Goal: Complete application form: Complete application form

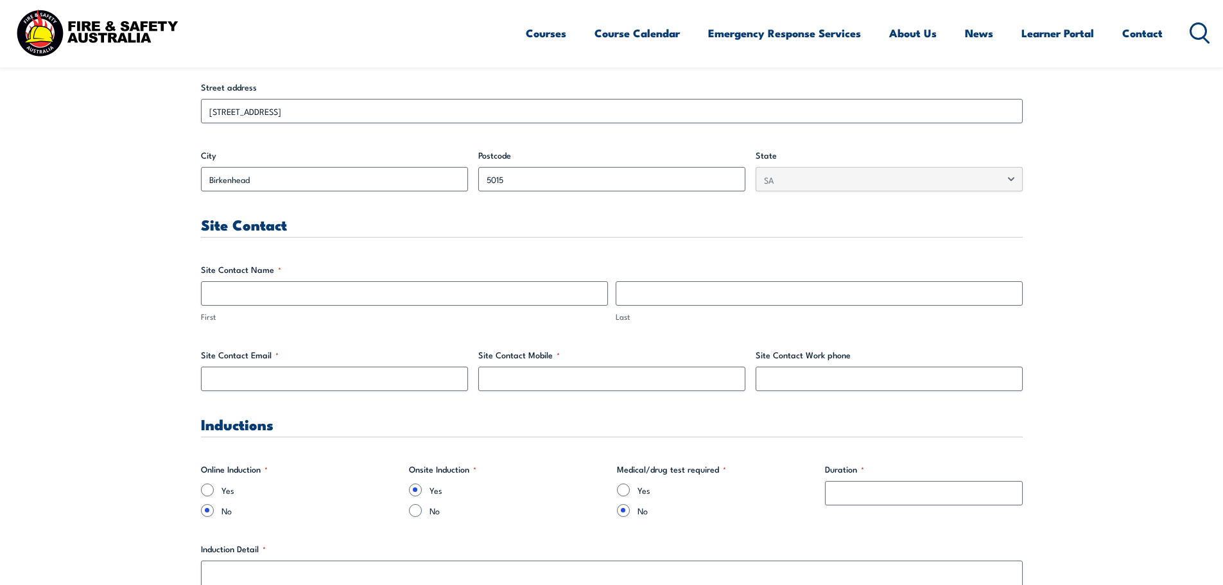
scroll to position [642, 0]
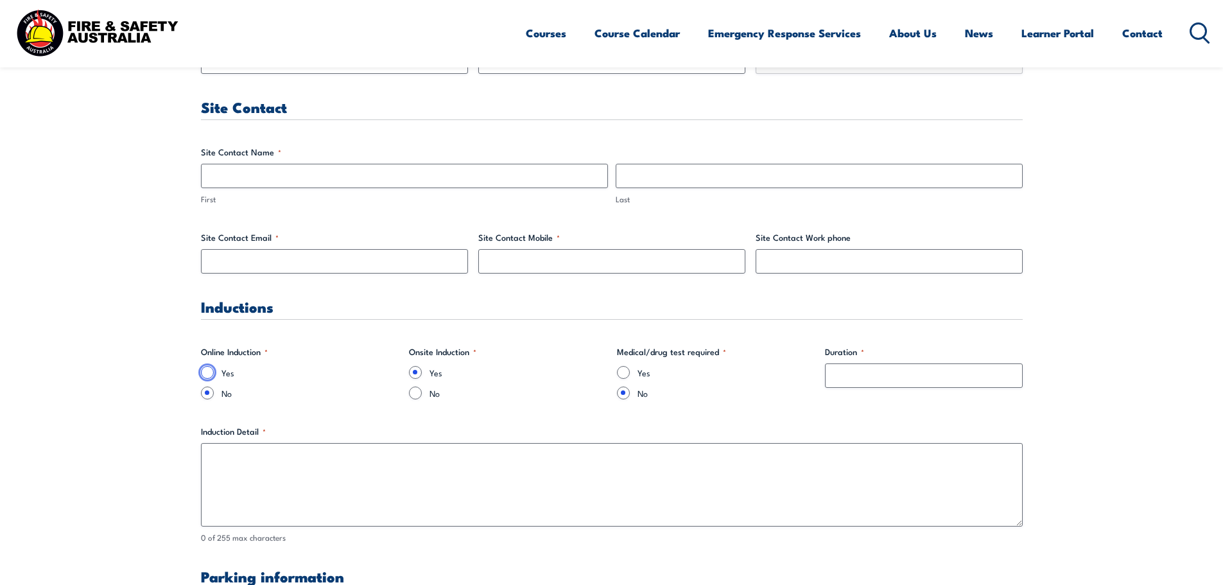
click at [205, 374] on input "Yes" at bounding box center [207, 372] width 13 height 13
radio input "true"
click at [208, 394] on input "No" at bounding box center [207, 393] width 13 height 13
radio input "true"
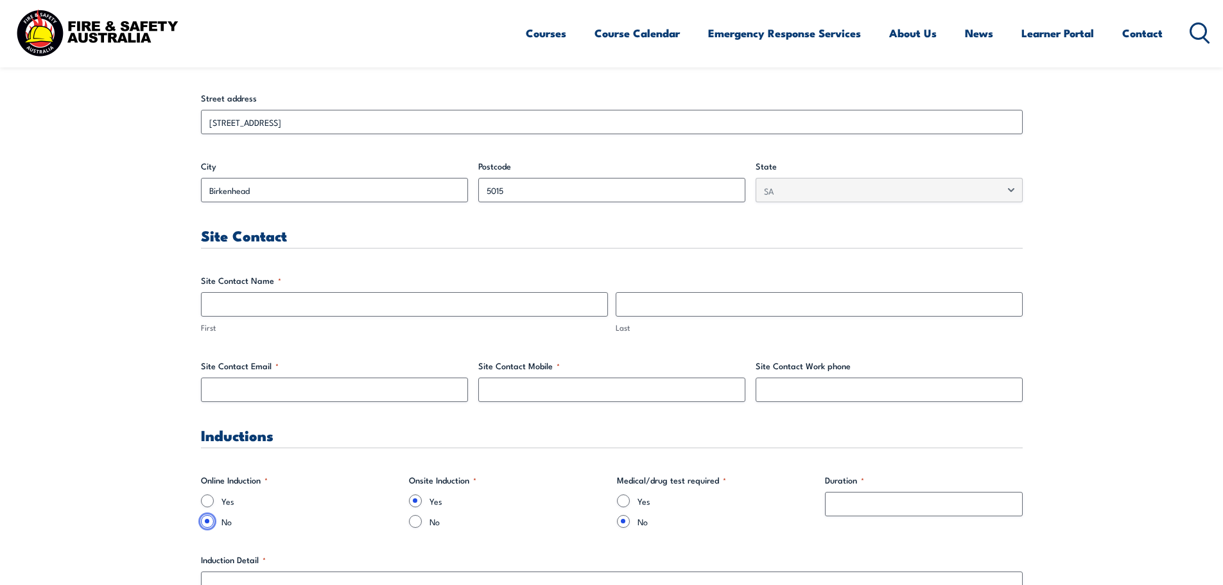
scroll to position [385, 0]
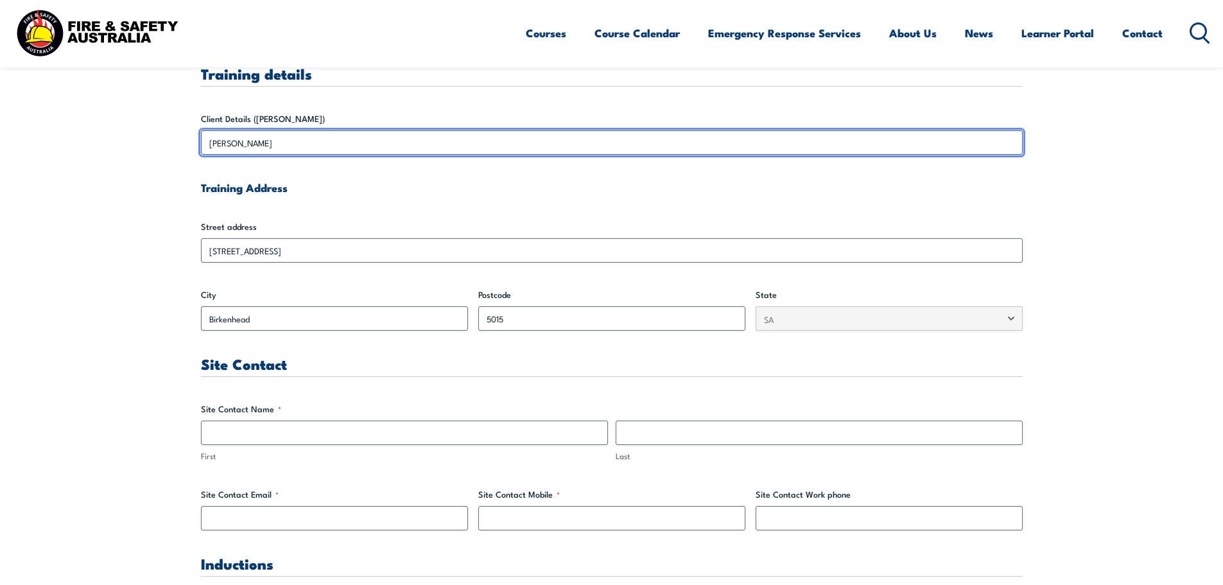
click at [302, 143] on input "ilise somerford" at bounding box center [612, 142] width 822 height 24
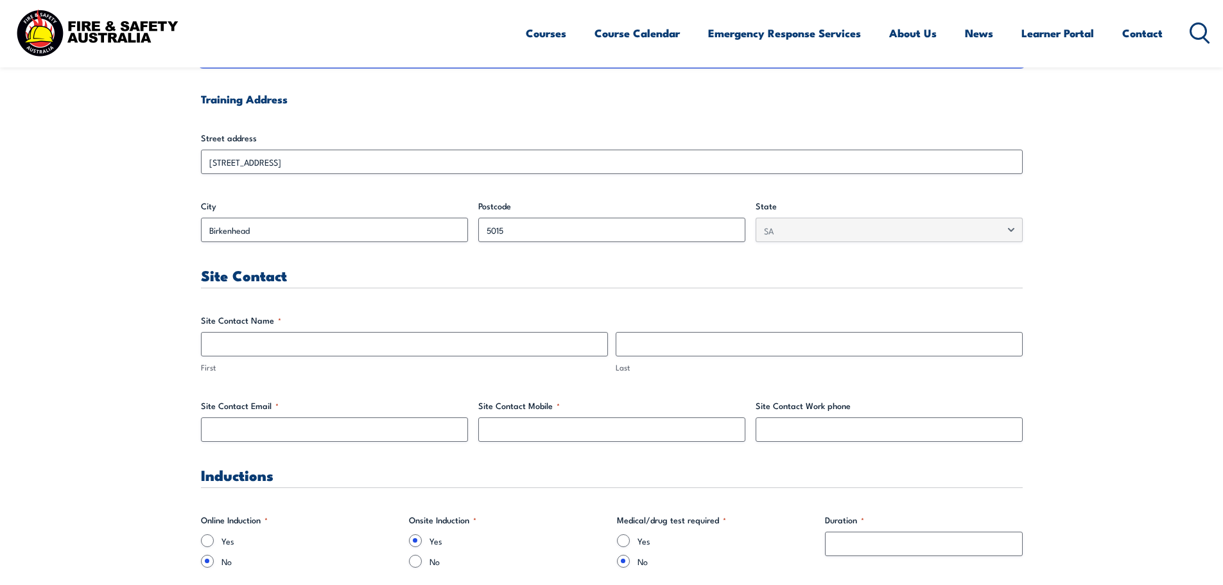
scroll to position [514, 0]
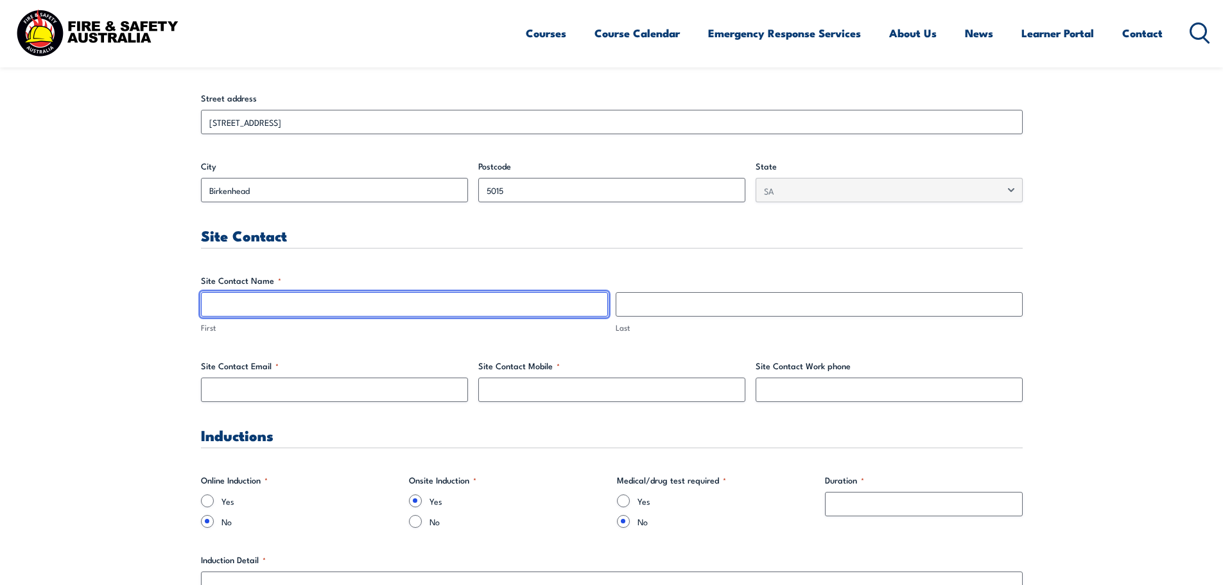
click at [272, 303] on input "First" at bounding box center [404, 304] width 407 height 24
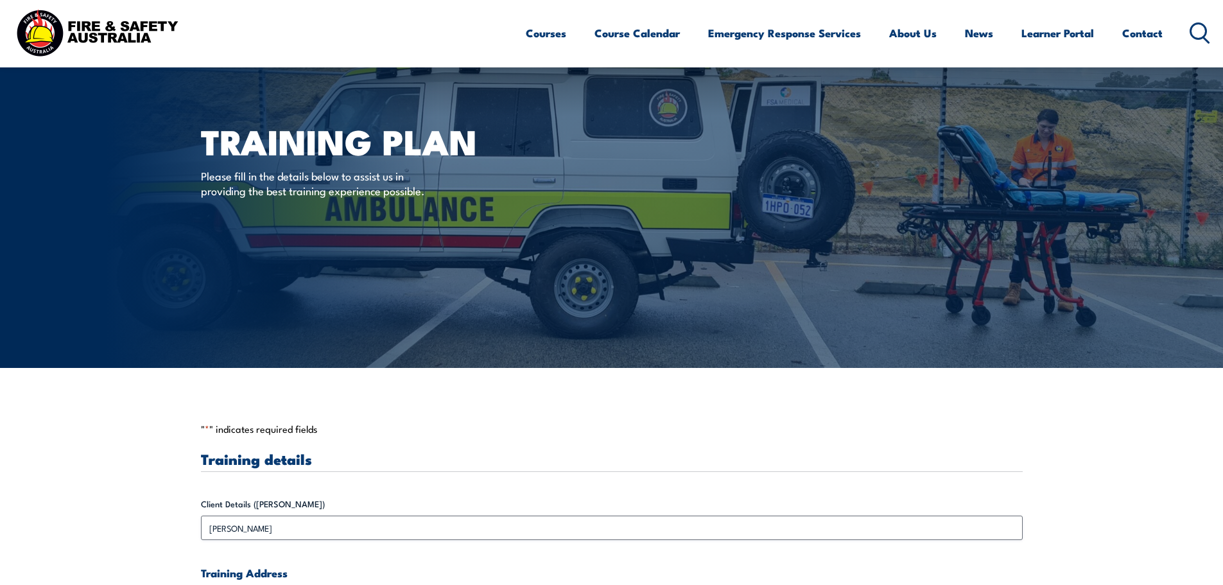
scroll to position [257, 0]
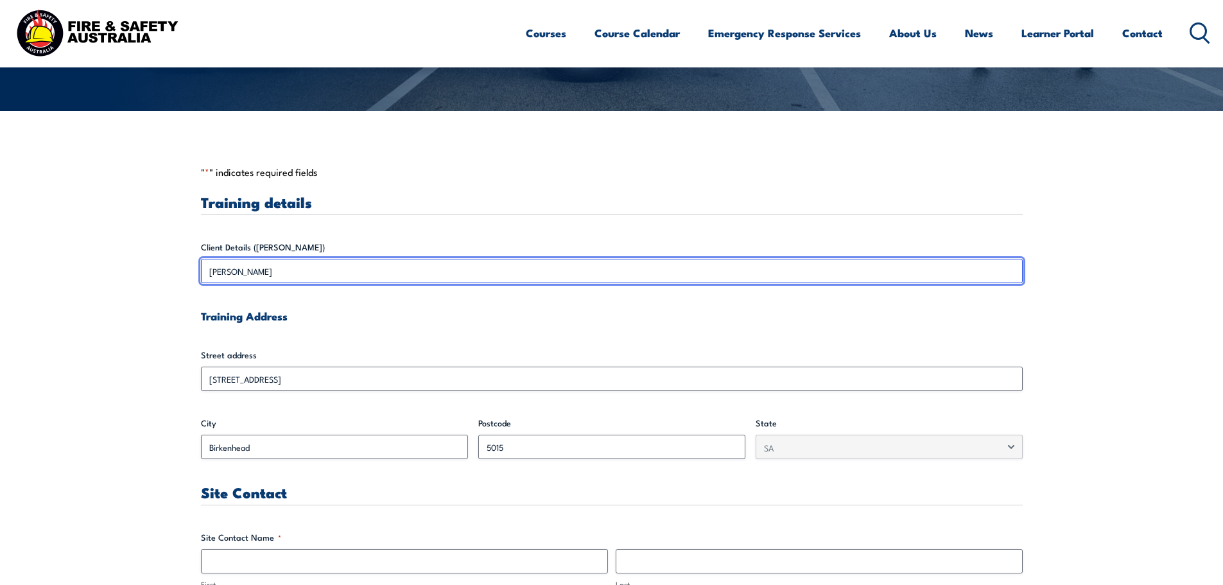
drag, startPoint x: 289, startPoint y: 272, endPoint x: 112, endPoint y: 301, distance: 179.6
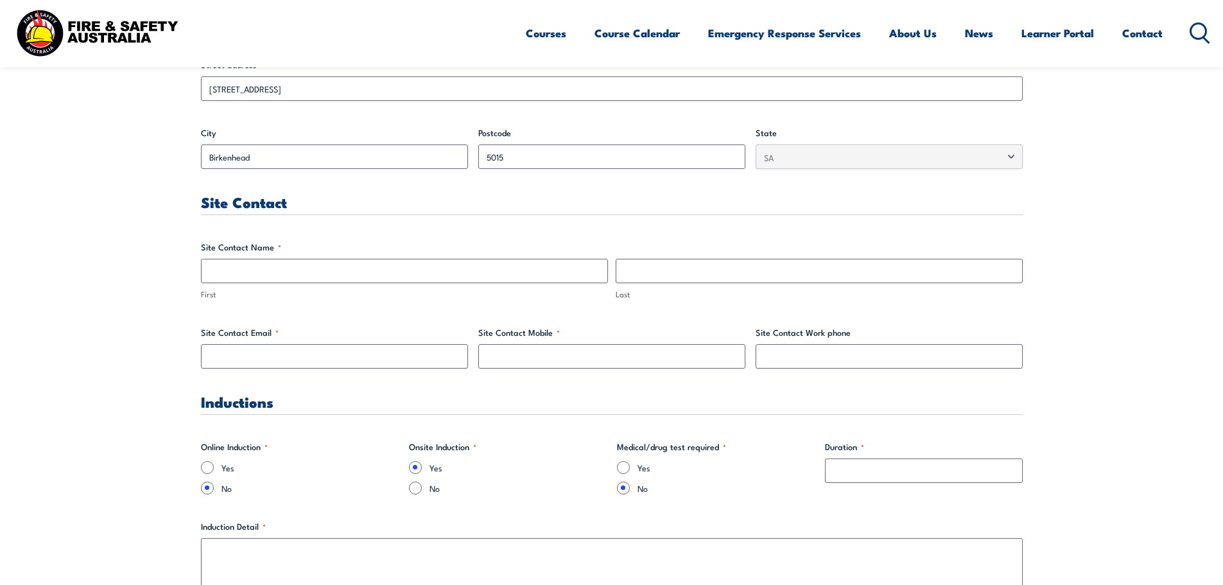
scroll to position [642, 0]
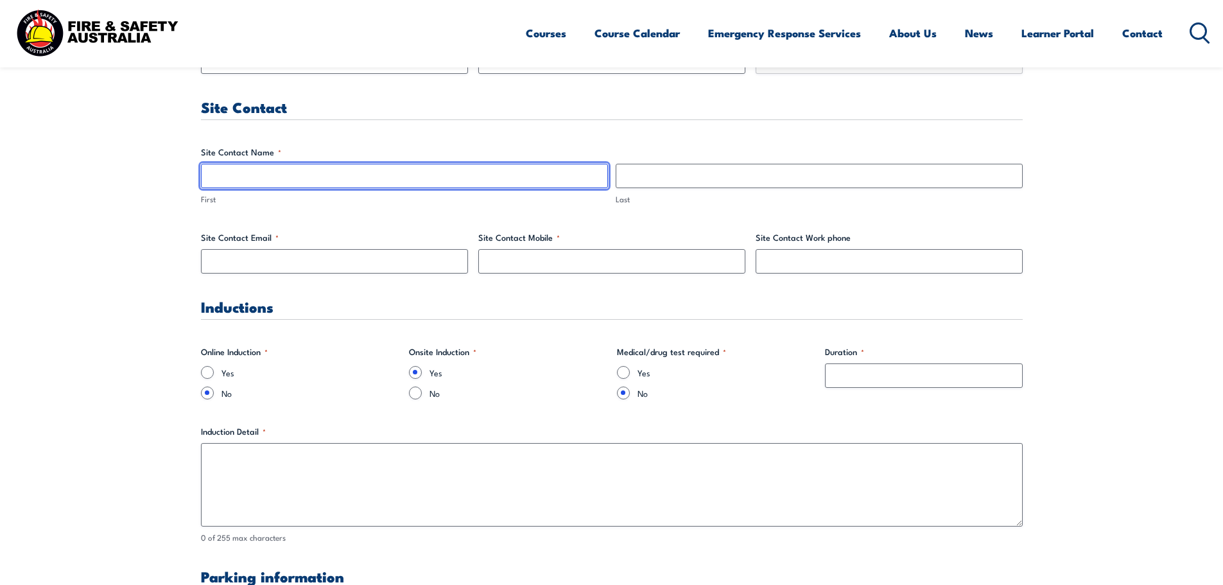
click at [222, 179] on input "First" at bounding box center [404, 176] width 407 height 24
paste input "ilise somerford"
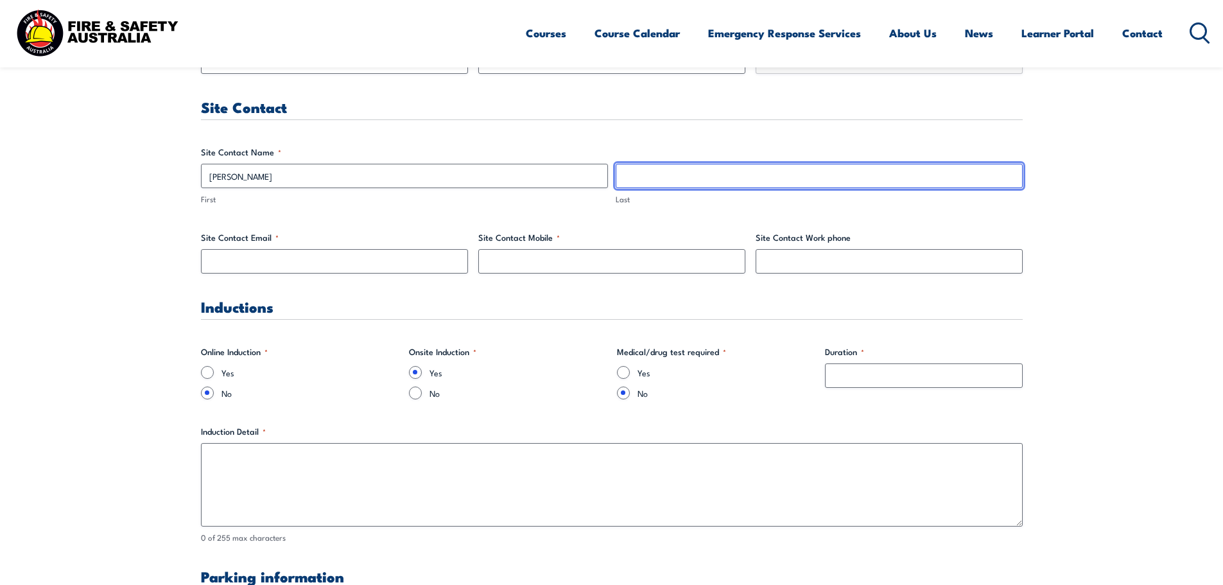
click at [683, 184] on input "Last" at bounding box center [819, 176] width 407 height 24
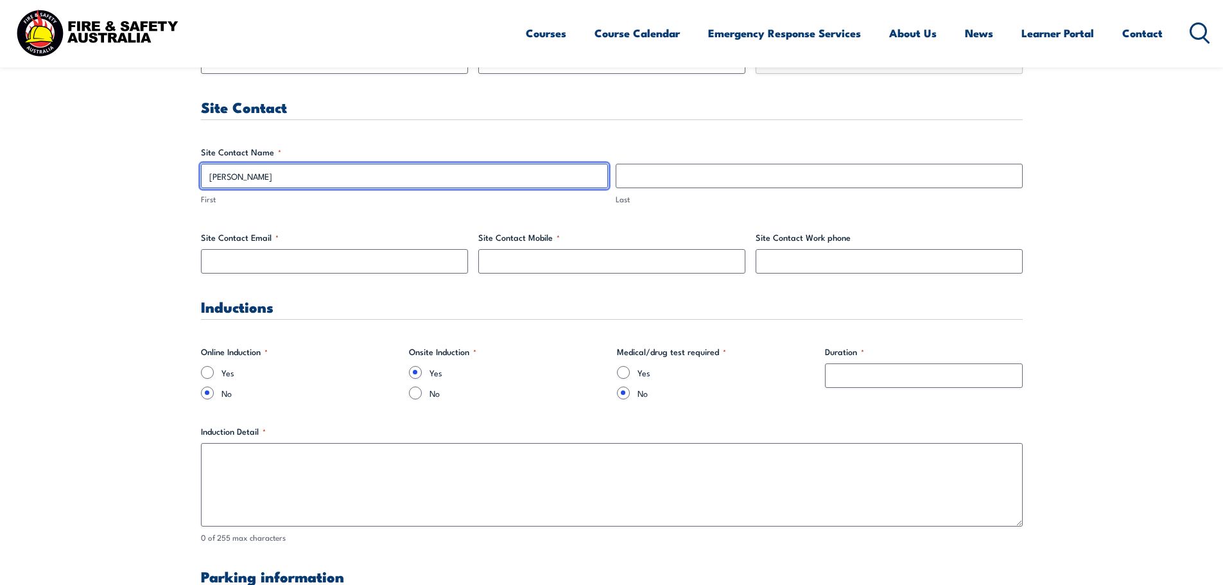
drag, startPoint x: 276, startPoint y: 183, endPoint x: 223, endPoint y: 177, distance: 53.0
click at [223, 177] on input "ilise somerford" at bounding box center [404, 176] width 407 height 24
type input "ilise"
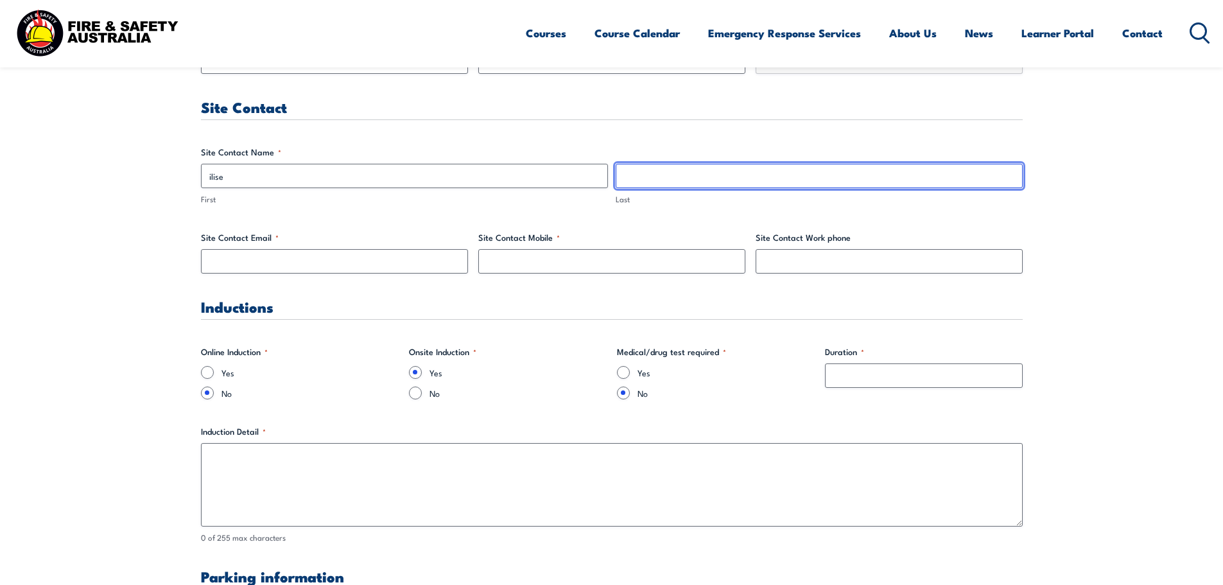
click at [632, 175] on input "Last" at bounding box center [819, 176] width 407 height 24
paste input "somerford"
type input "somerford"
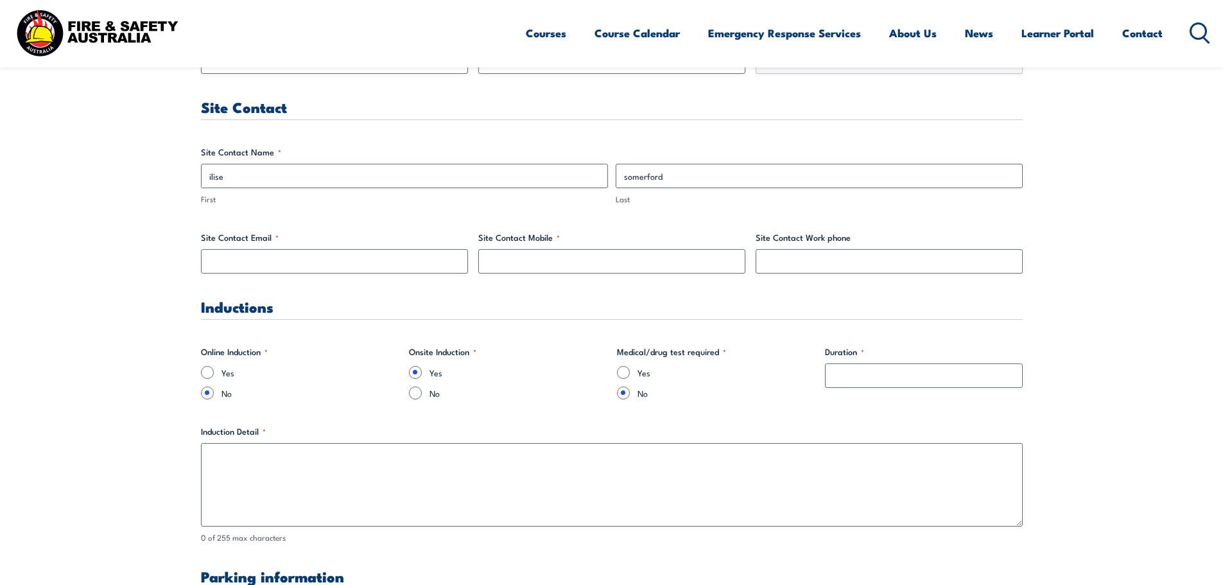
click at [315, 203] on label "First" at bounding box center [404, 199] width 407 height 12
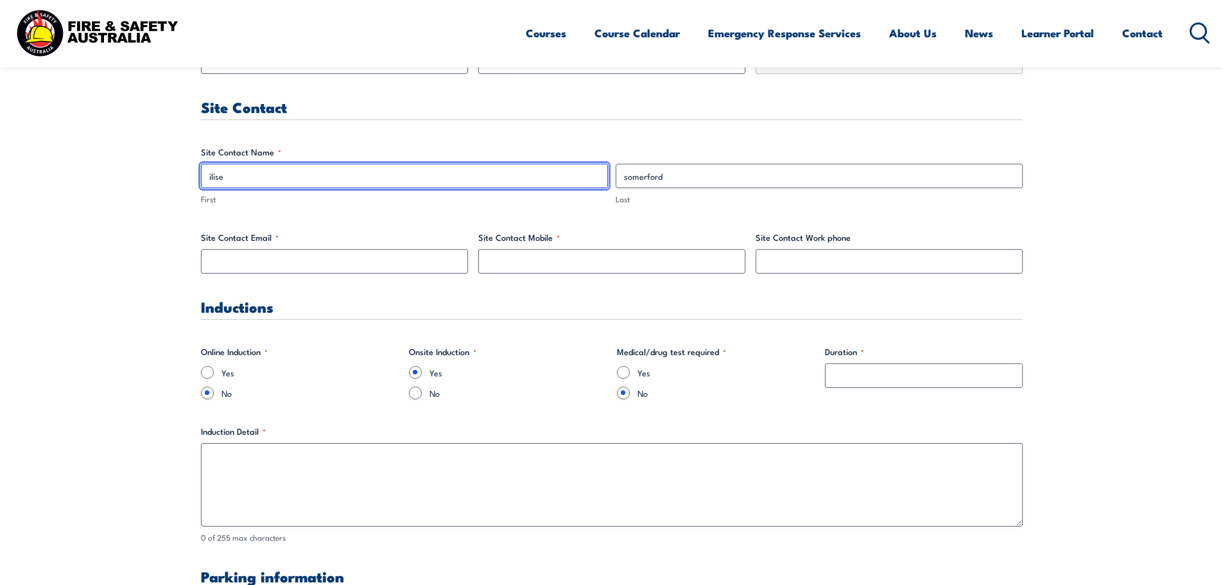
click at [315, 188] on input "ilise" at bounding box center [404, 176] width 407 height 24
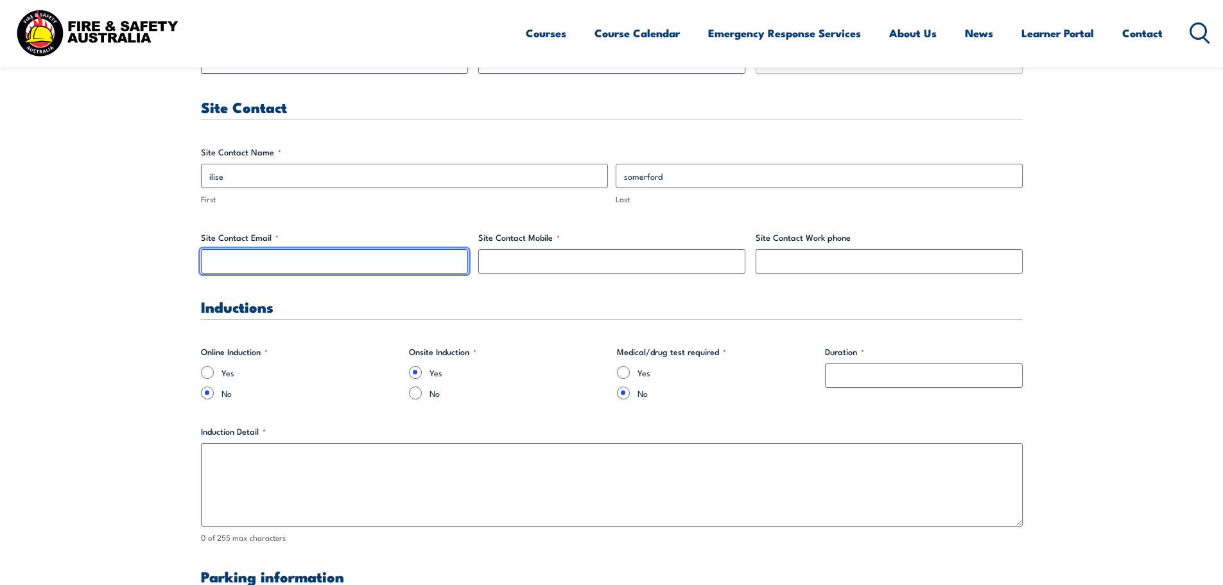
click at [283, 262] on input "Site Contact Email *" at bounding box center [334, 261] width 267 height 24
type input "ilise.somerford@adbri.com.au"
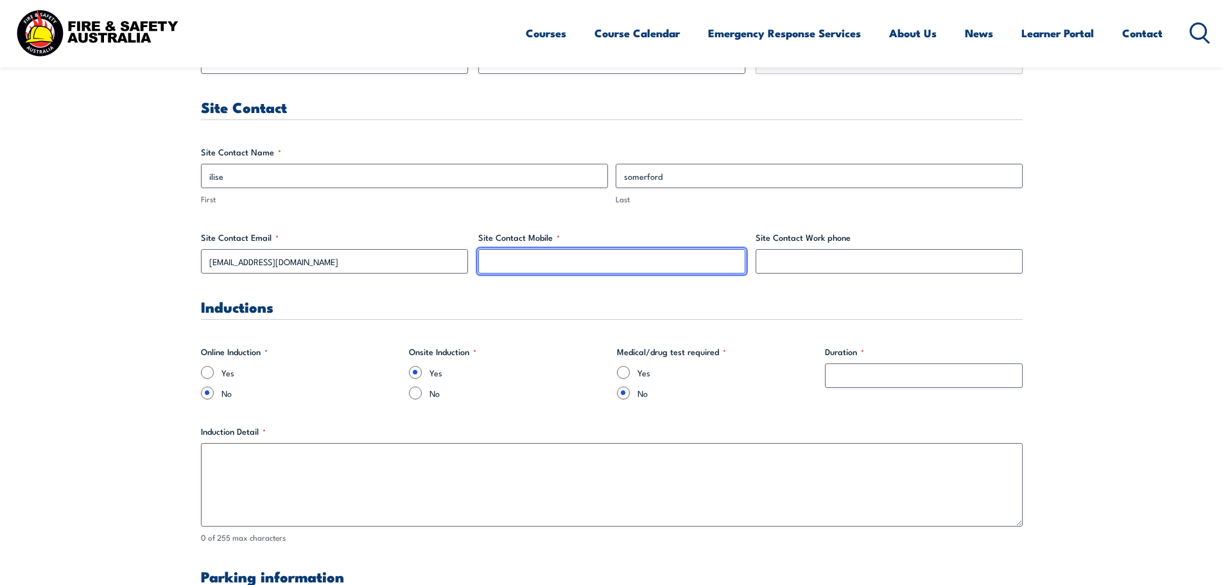
click at [514, 256] on input "Site Contact Mobile *" at bounding box center [611, 261] width 267 height 24
type input "04344244789"
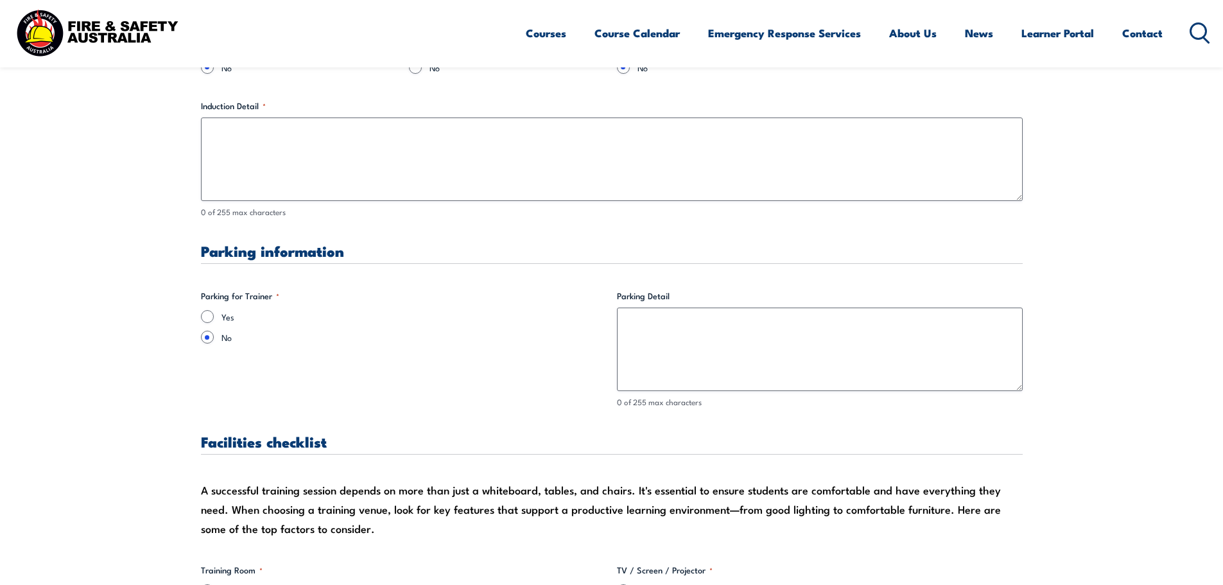
scroll to position [1284, 0]
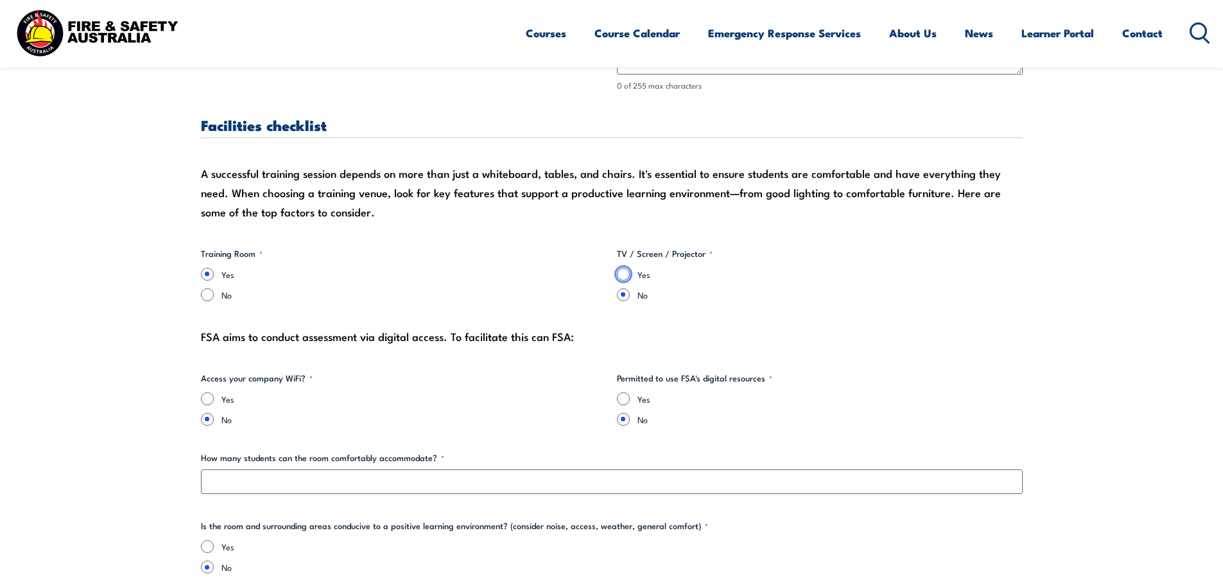
click at [620, 272] on input "Yes" at bounding box center [623, 274] width 13 height 13
radio input "true"
click at [208, 396] on input "Yes" at bounding box center [207, 398] width 13 height 13
radio input "true"
click at [623, 399] on input "Yes" at bounding box center [623, 398] width 13 height 13
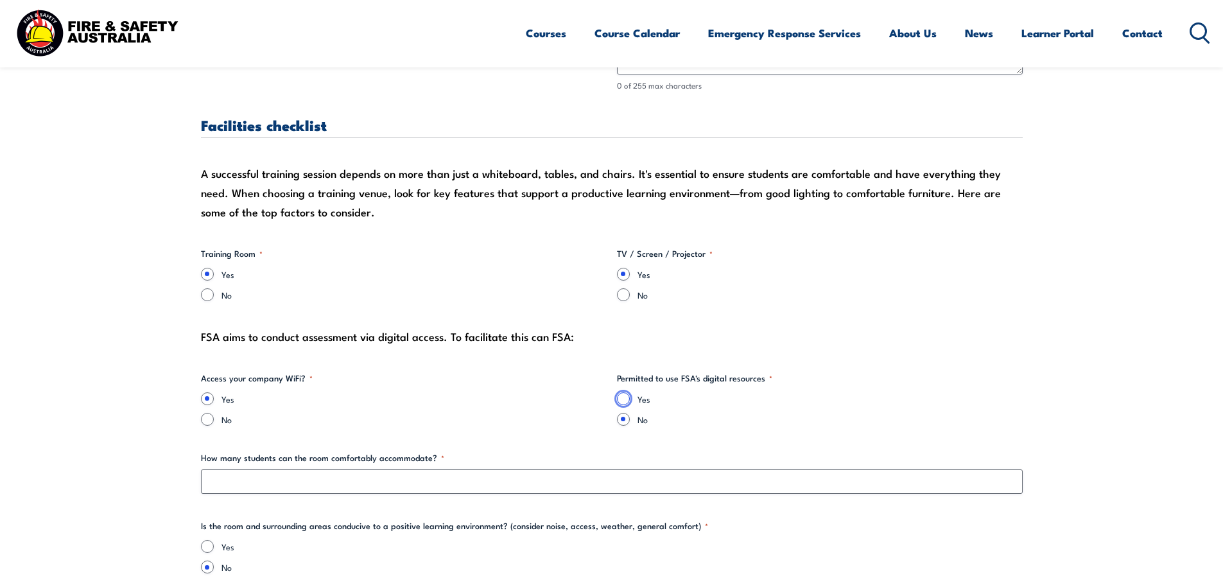
radio input "true"
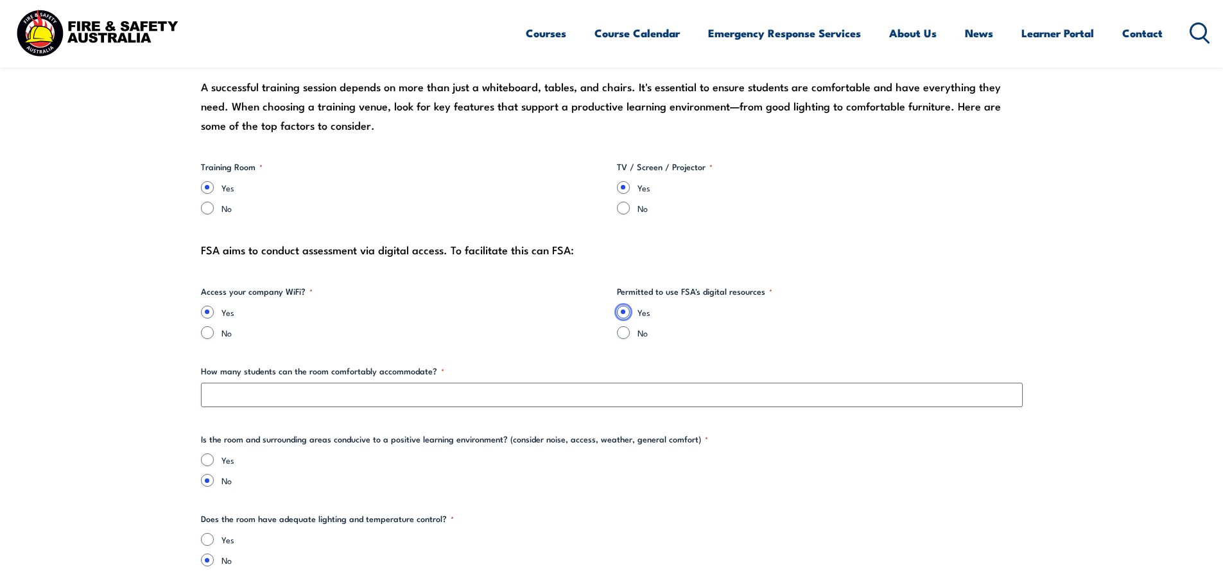
scroll to position [1541, 0]
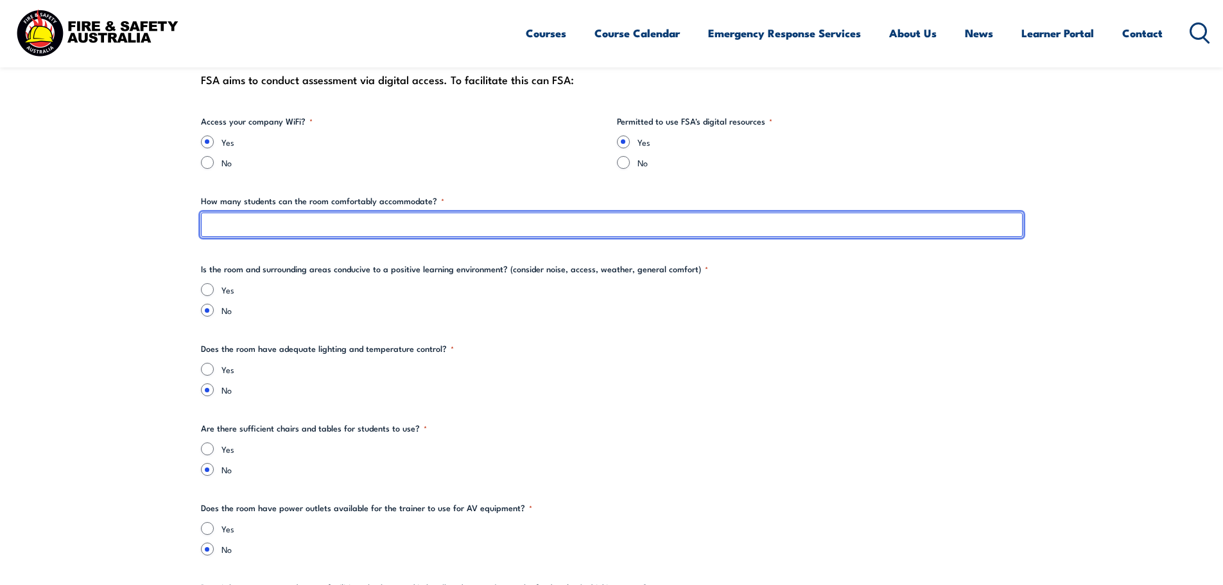
click at [229, 224] on input "How many students can the room comfortably accommodate? *" at bounding box center [612, 225] width 822 height 24
type input "20"
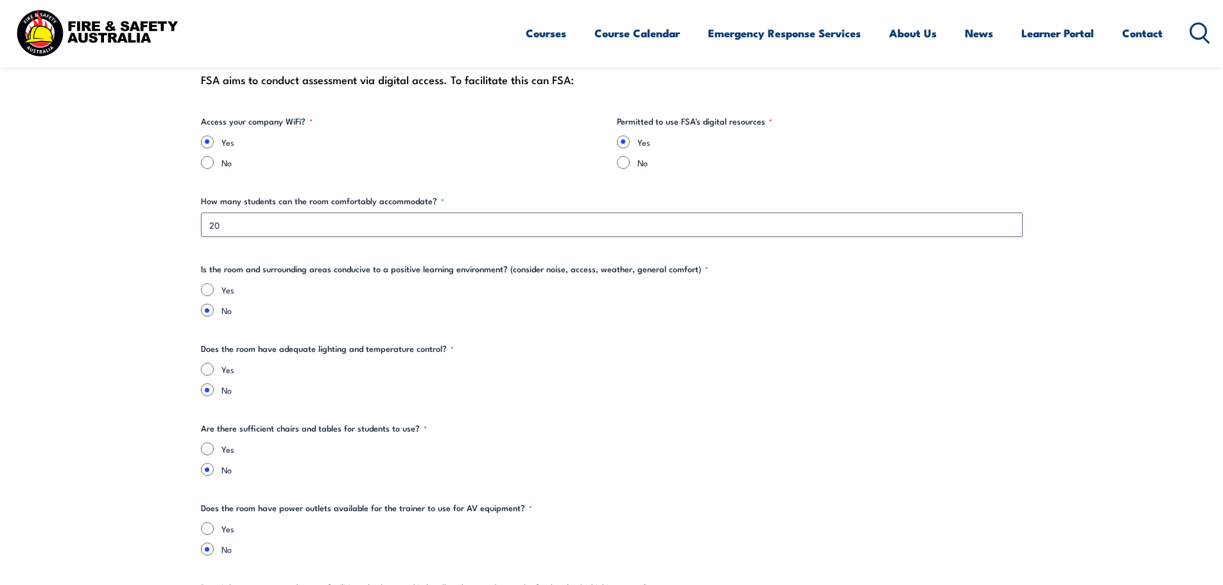
click at [205, 288] on input "Yes" at bounding box center [207, 289] width 13 height 13
radio input "true"
click at [205, 370] on input "Yes" at bounding box center [207, 369] width 13 height 13
radio input "true"
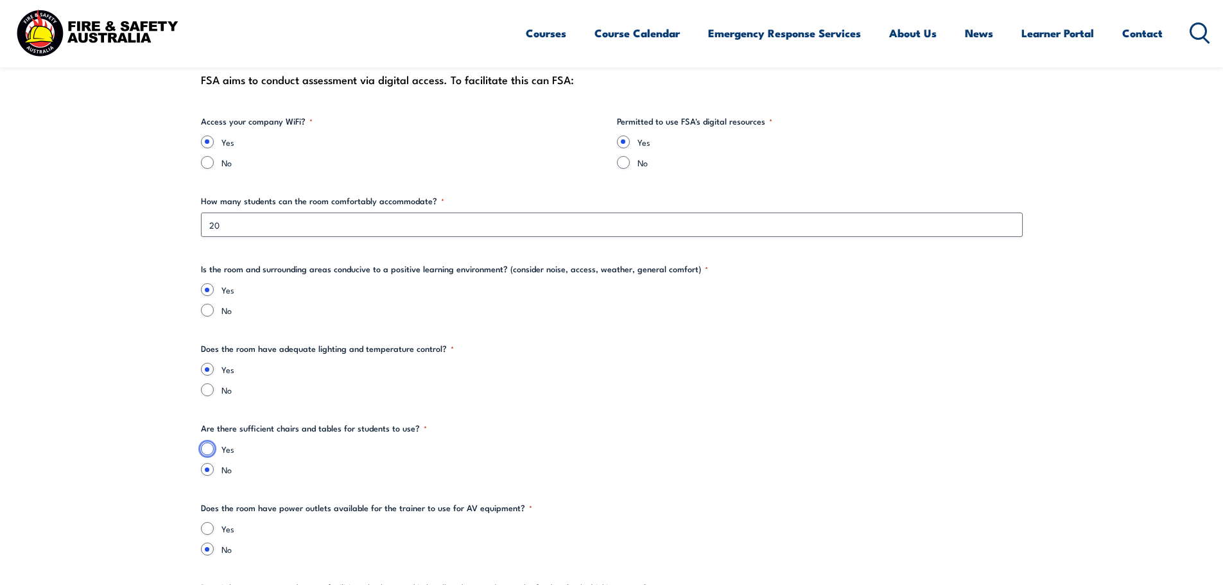
click at [207, 445] on input "Yes" at bounding box center [207, 448] width 13 height 13
radio input "true"
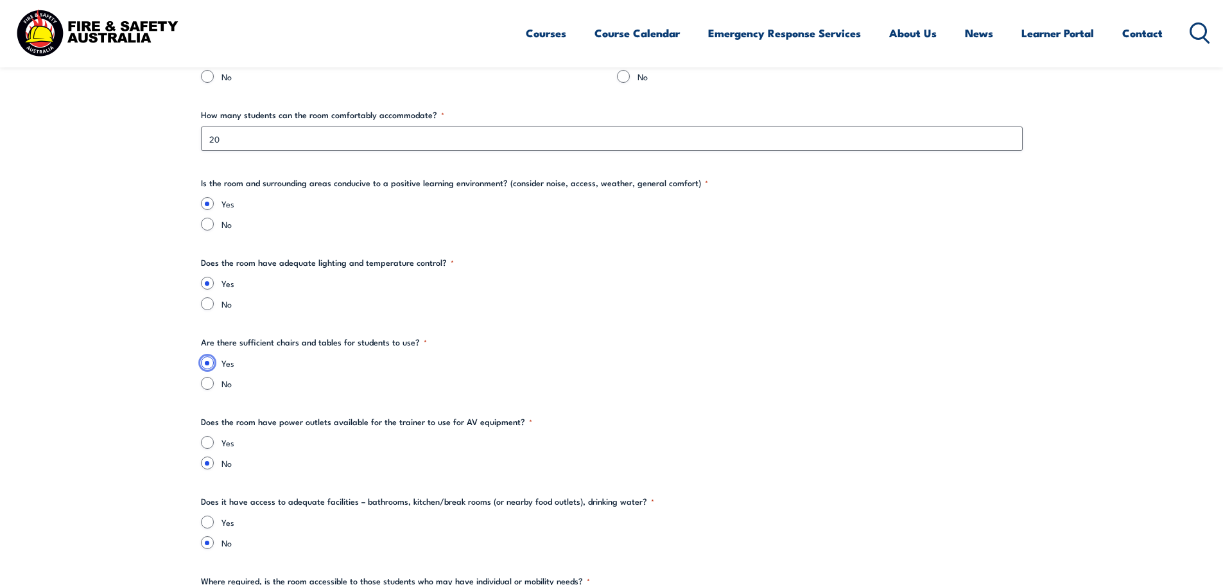
scroll to position [1670, 0]
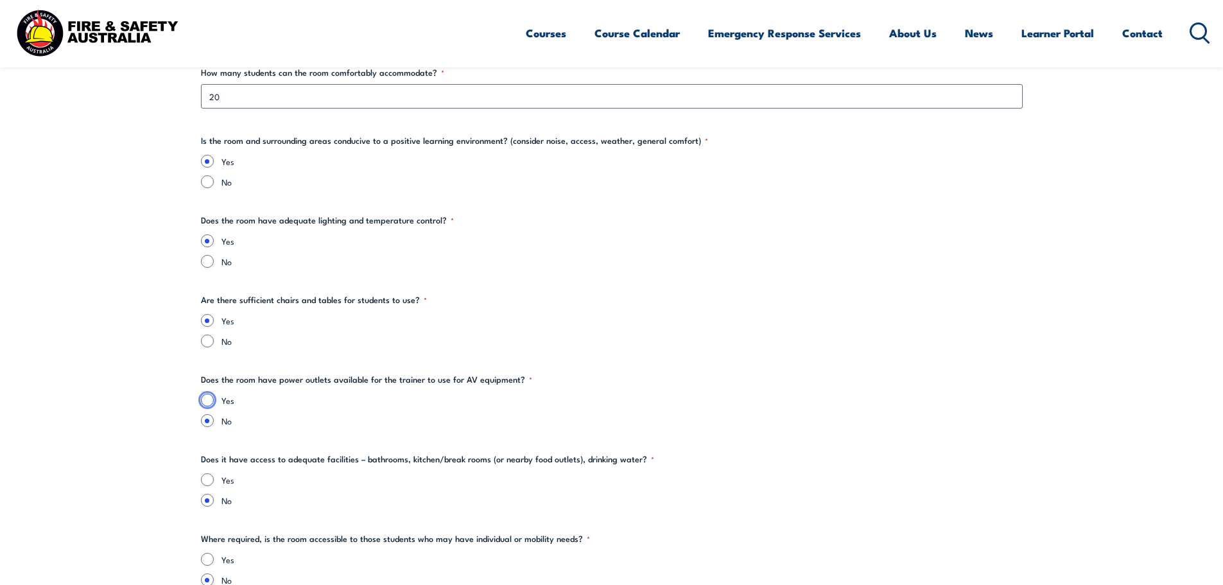
click at [211, 402] on input "Yes" at bounding box center [207, 400] width 13 height 13
radio input "true"
click at [210, 481] on input "Yes" at bounding box center [207, 479] width 13 height 13
radio input "true"
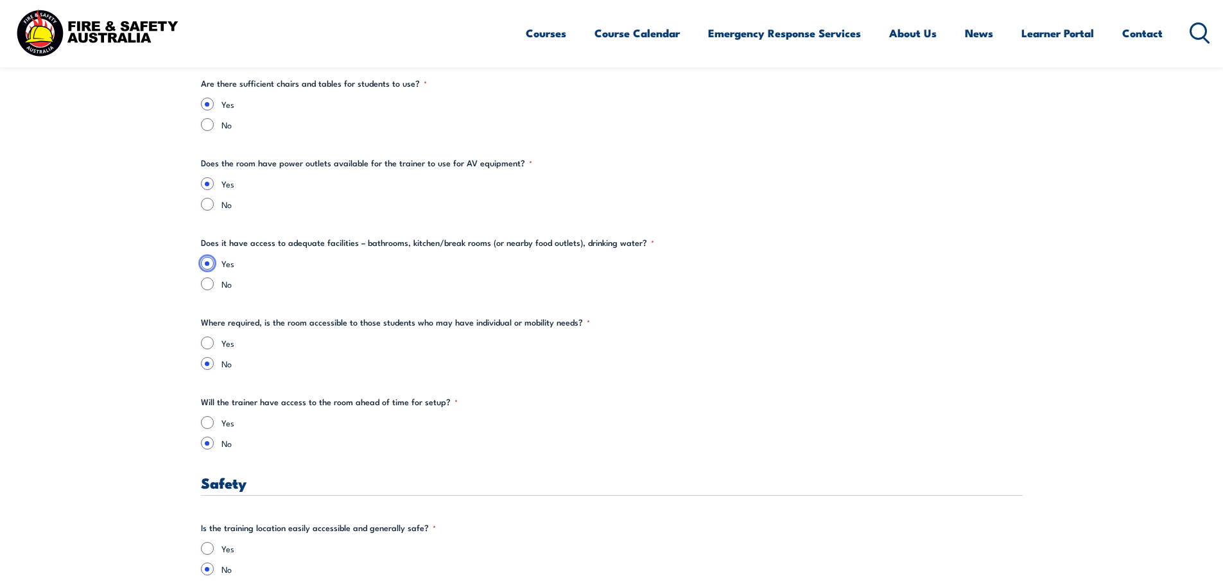
scroll to position [1927, 0]
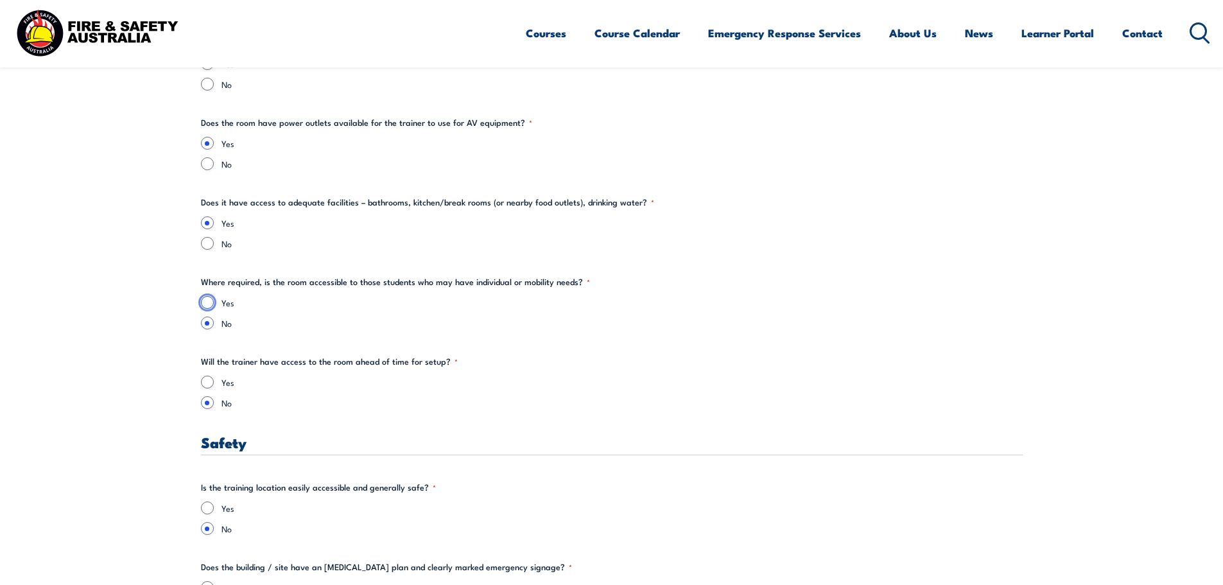
click at [207, 302] on input "Yes" at bounding box center [207, 302] width 13 height 13
radio input "true"
click at [211, 385] on input "Yes" at bounding box center [207, 382] width 13 height 13
radio input "true"
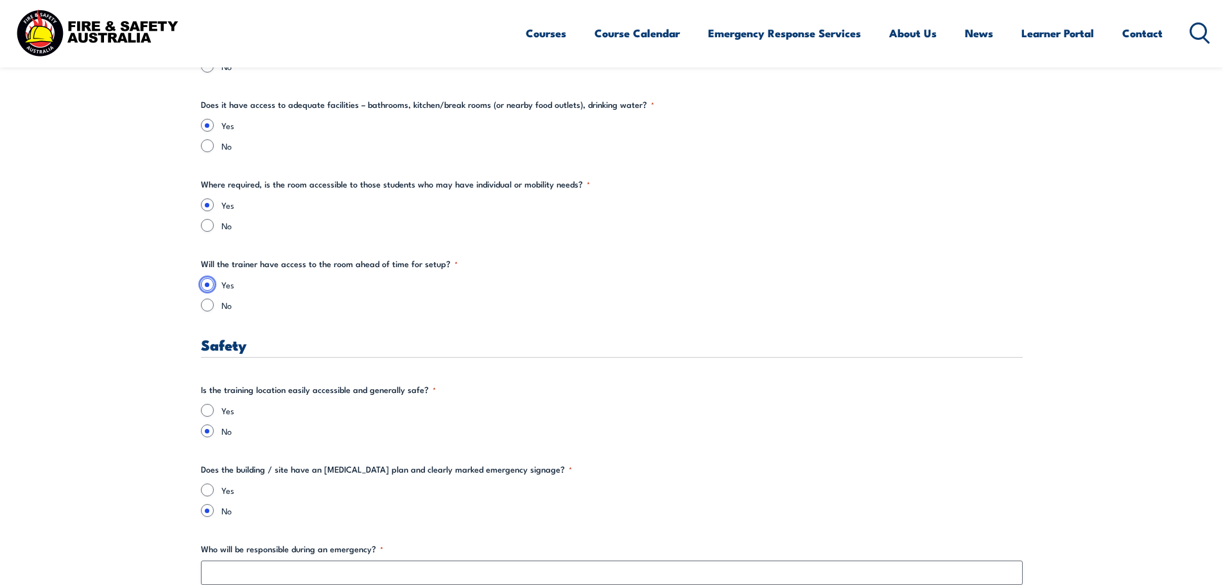
scroll to position [2055, 0]
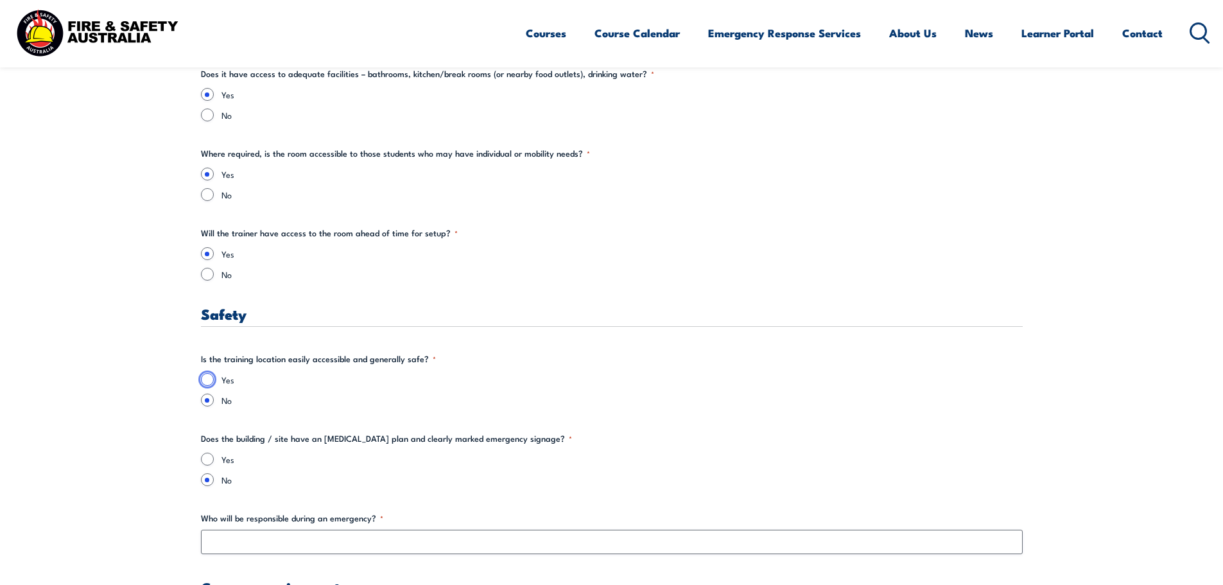
click at [212, 380] on input "Yes" at bounding box center [207, 379] width 13 height 13
radio input "true"
click at [205, 462] on input "Yes" at bounding box center [207, 459] width 13 height 13
radio input "true"
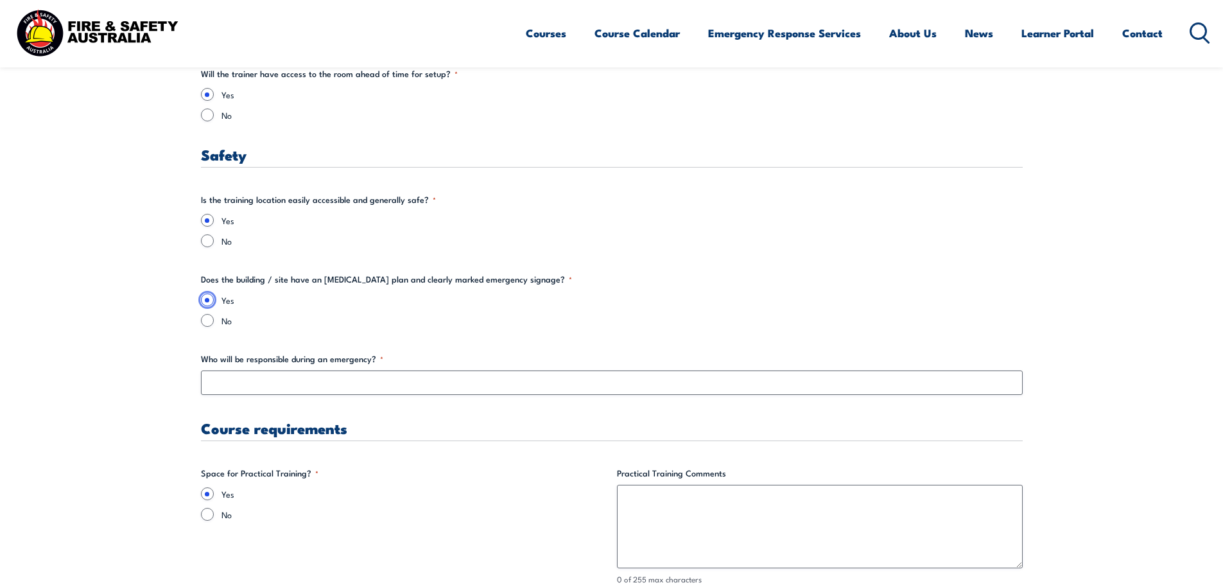
scroll to position [2312, 0]
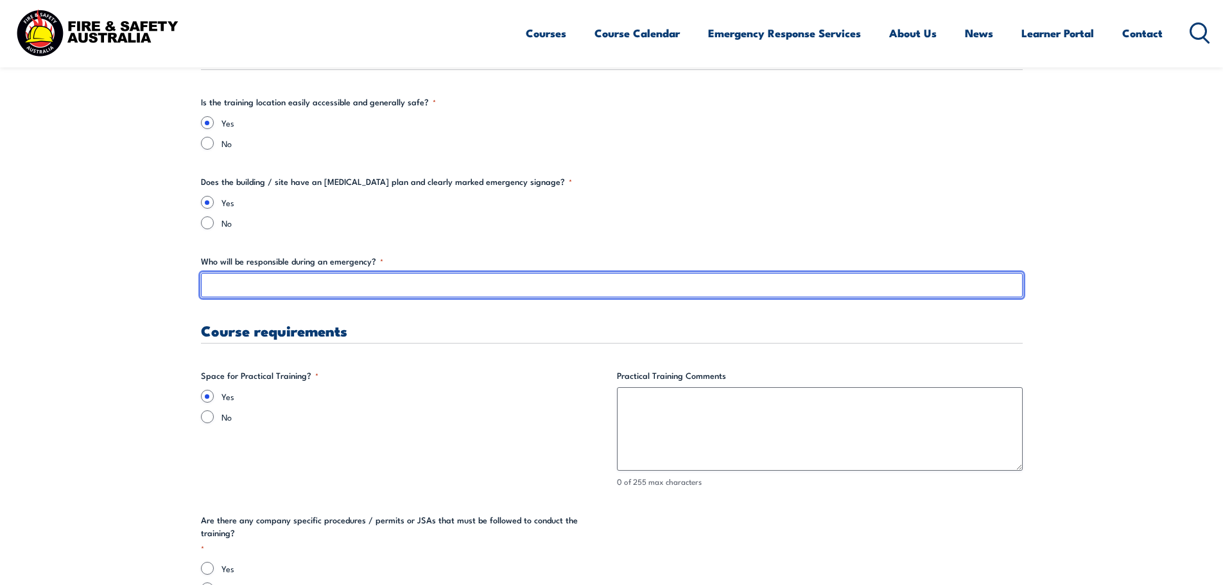
click at [248, 285] on input "Who will be responsible during an emergency? *" at bounding box center [612, 285] width 822 height 24
type input "shift supivisior"
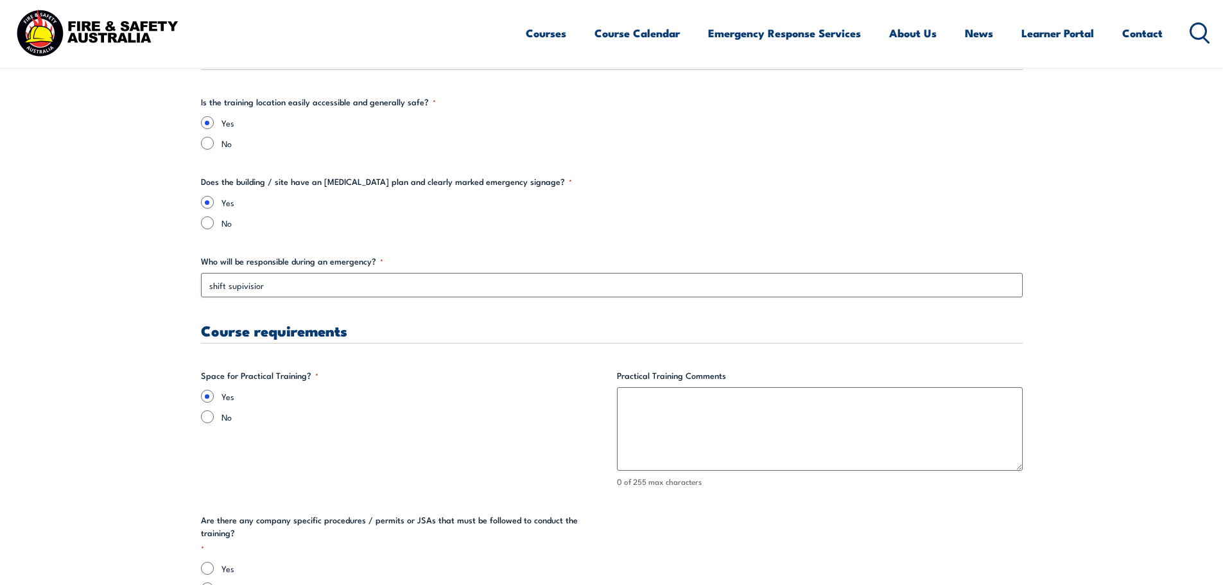
click at [50, 287] on section "" * " indicates required fields Training details Client Details (Booker) ilise …" at bounding box center [611, 81] width 1223 height 4050
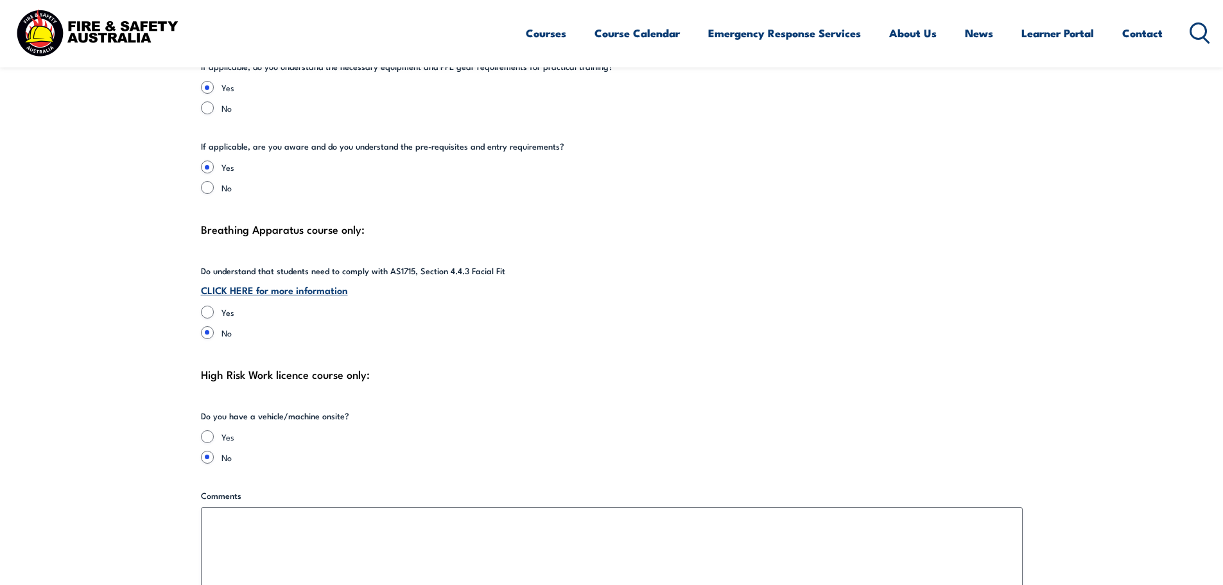
scroll to position [2954, 0]
click at [242, 281] on link "CLICK HERE for more information" at bounding box center [274, 288] width 147 height 14
click at [211, 304] on input "Yes" at bounding box center [207, 310] width 13 height 13
radio input "true"
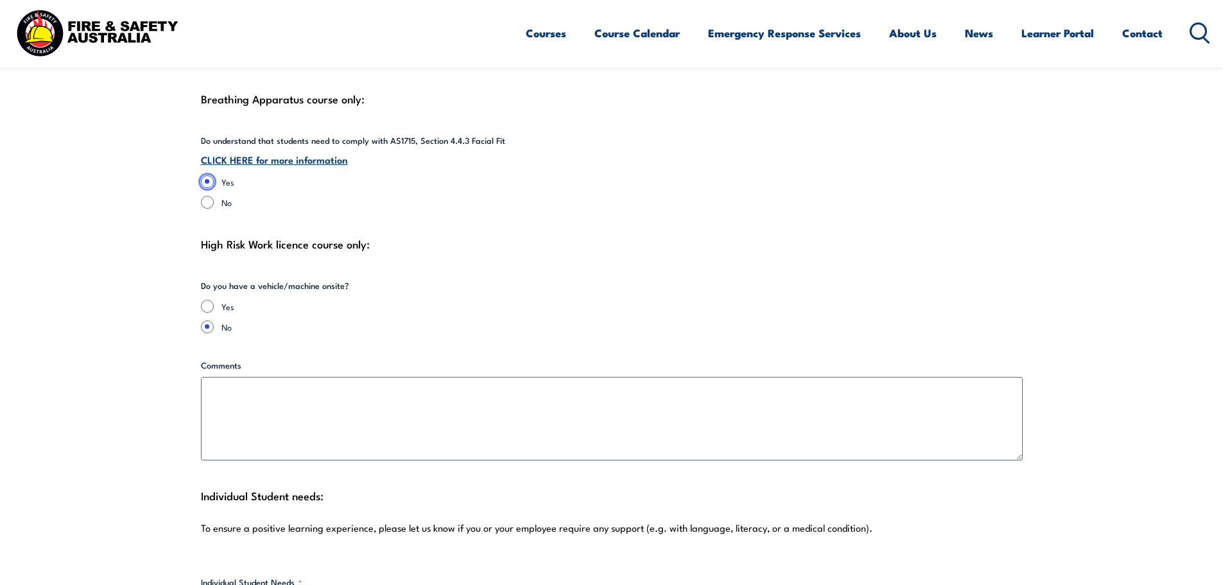
scroll to position [3468, 0]
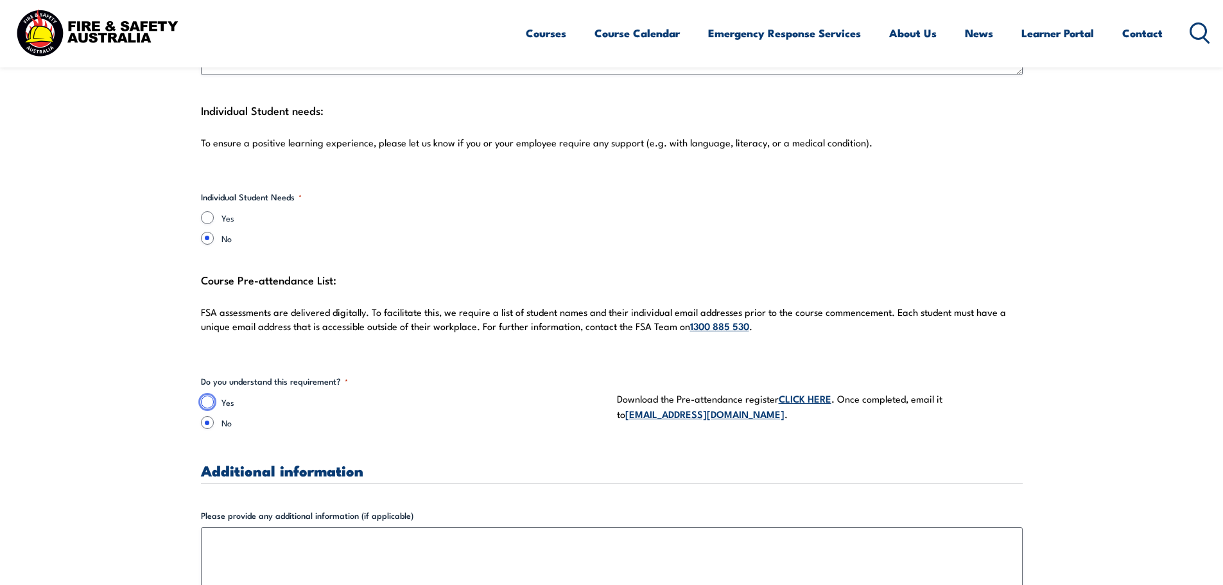
click at [211, 396] on input "Yes" at bounding box center [207, 402] width 13 height 13
radio input "true"
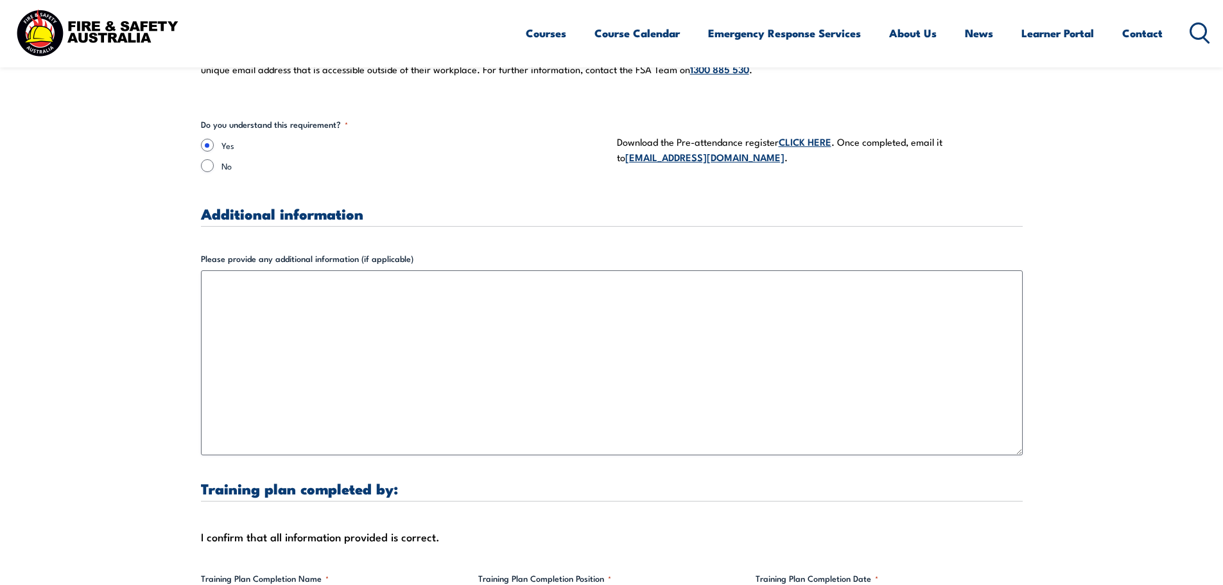
scroll to position [3981, 0]
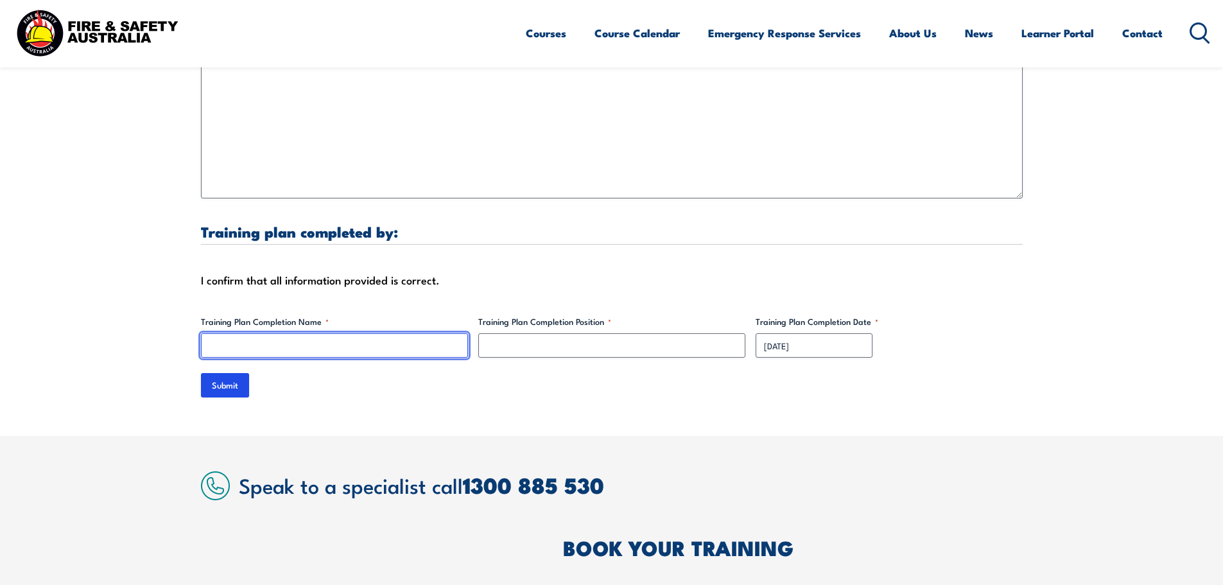
click at [213, 338] on input "Training Plan Completion Name *" at bounding box center [334, 345] width 267 height 24
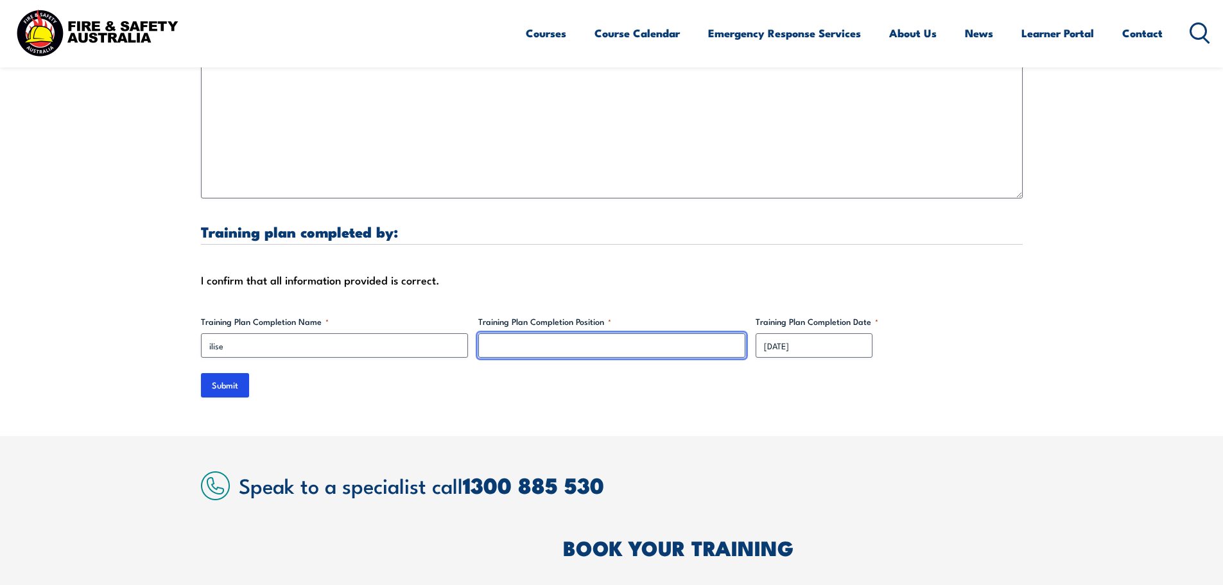
click at [524, 333] on input "Training Plan Completion Position *" at bounding box center [611, 345] width 267 height 24
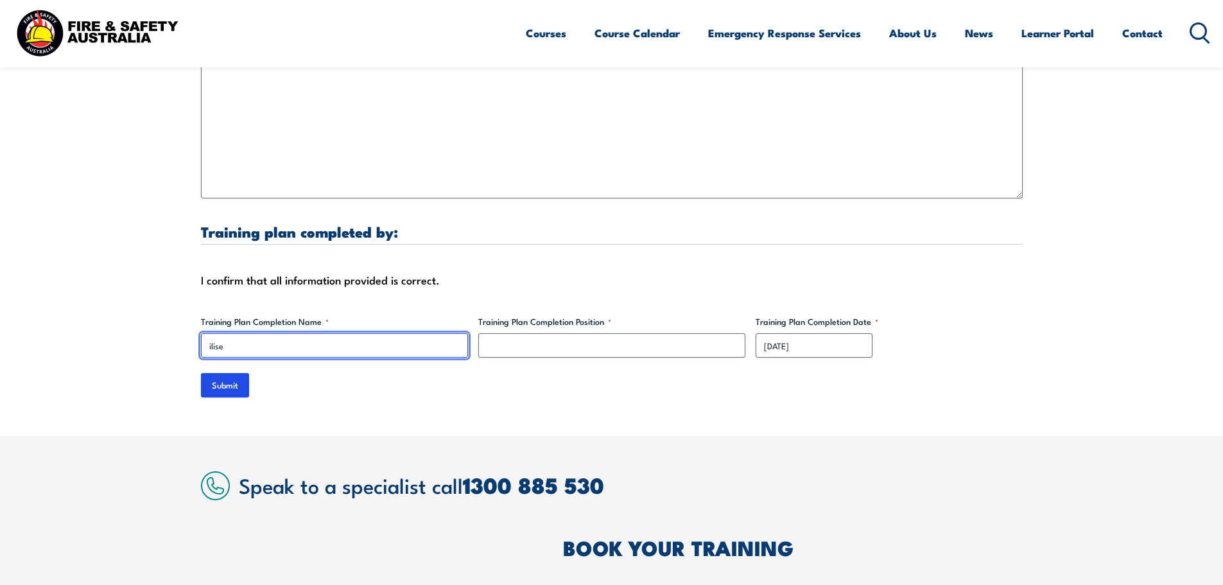
click at [284, 333] on input "ilise" at bounding box center [334, 345] width 267 height 24
type input "ilise Somerford"
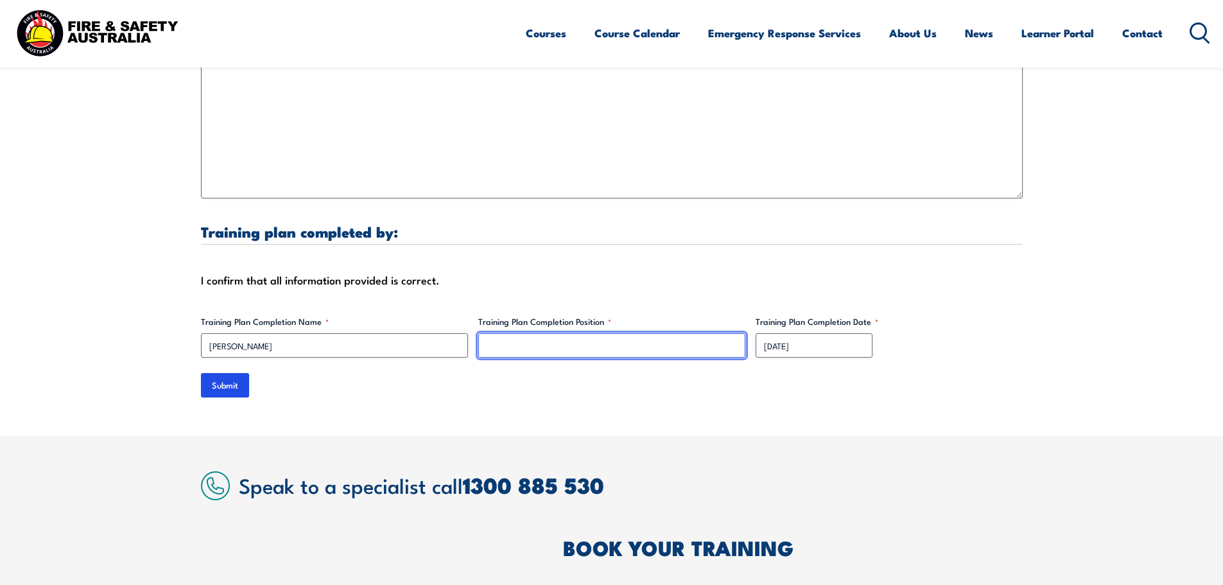
click at [535, 340] on input "Training Plan Completion Position *" at bounding box center [611, 345] width 267 height 24
type input "Senior Admin Officer"
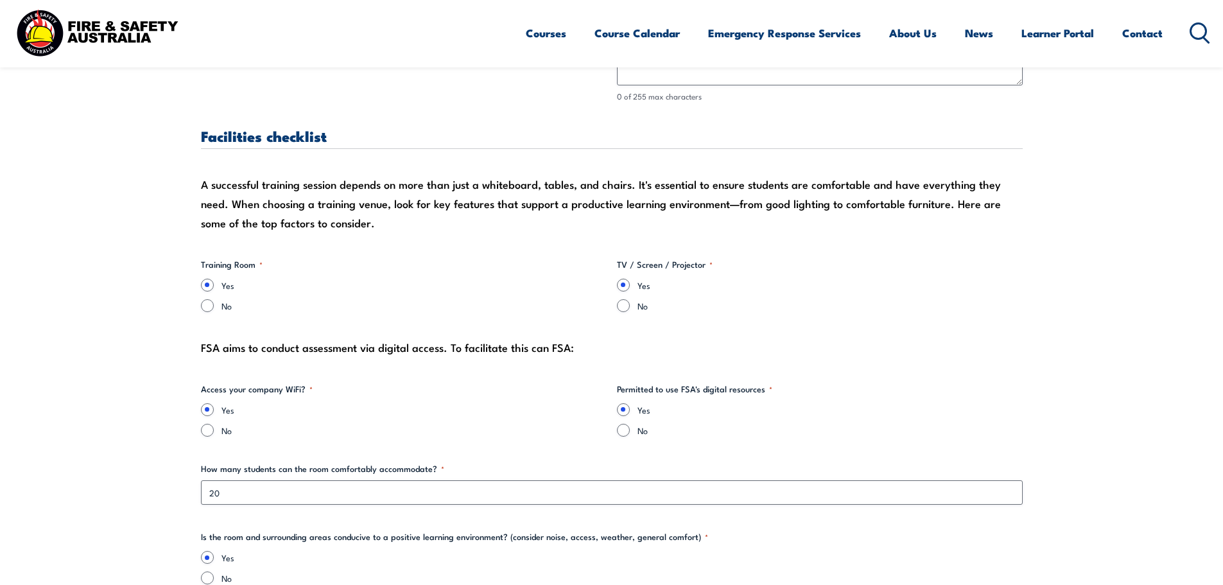
scroll to position [1413, 0]
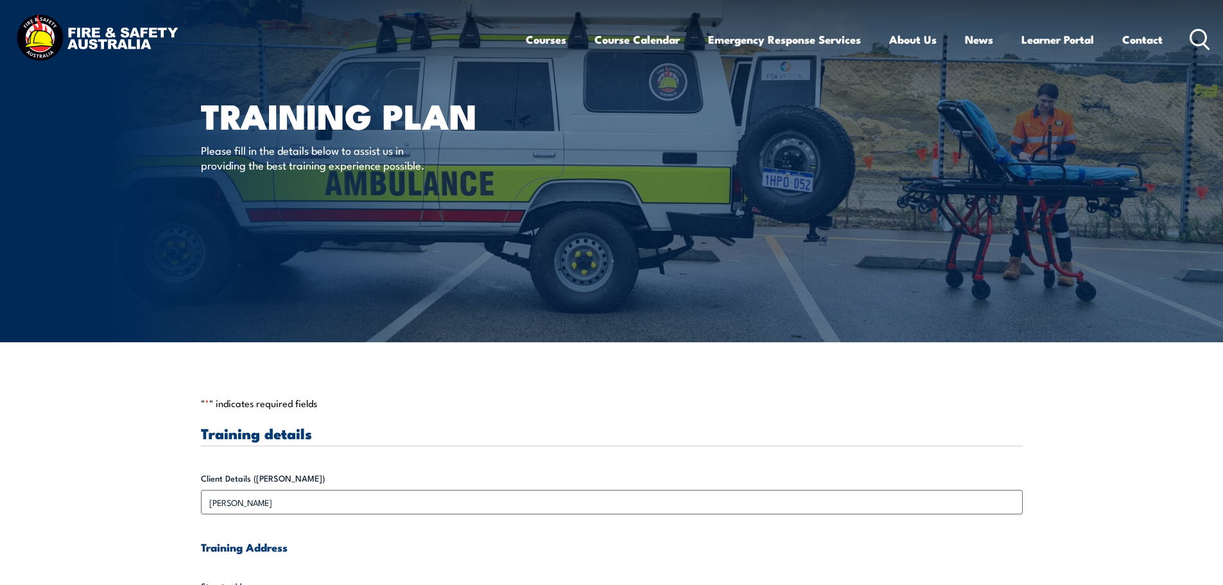
scroll to position [0, 0]
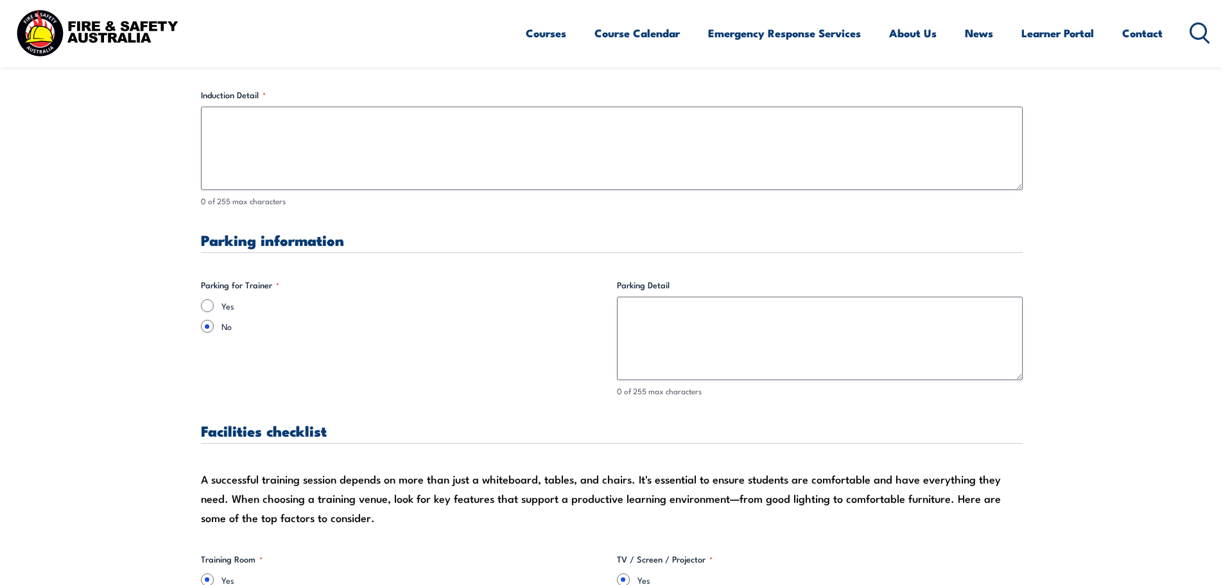
scroll to position [1027, 0]
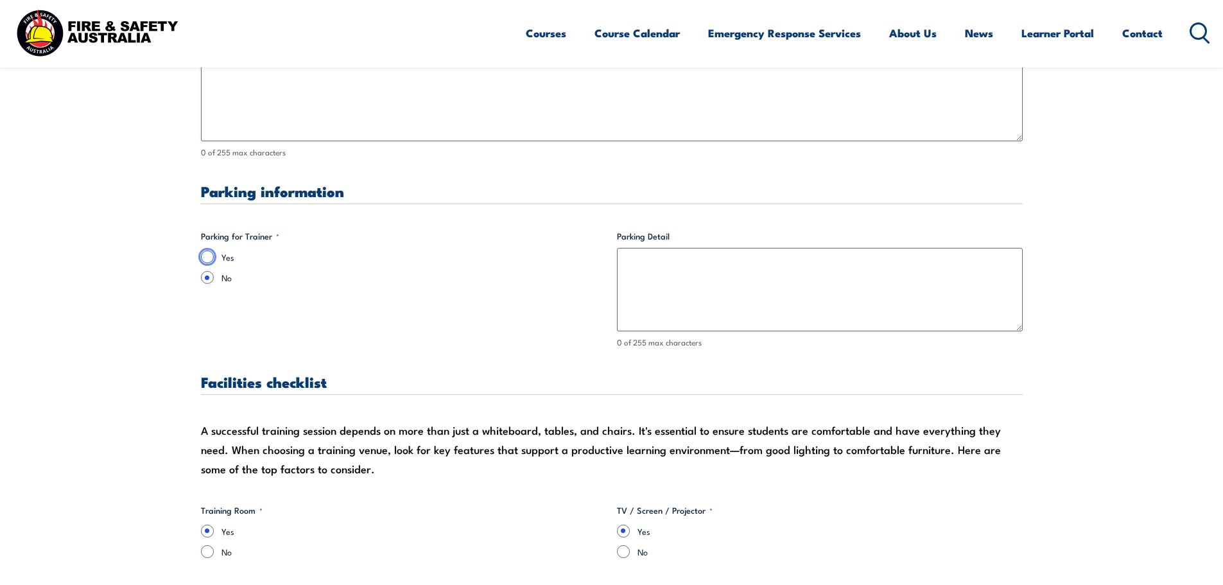
click at [207, 259] on input "Yes" at bounding box center [207, 256] width 13 height 13
radio input "true"
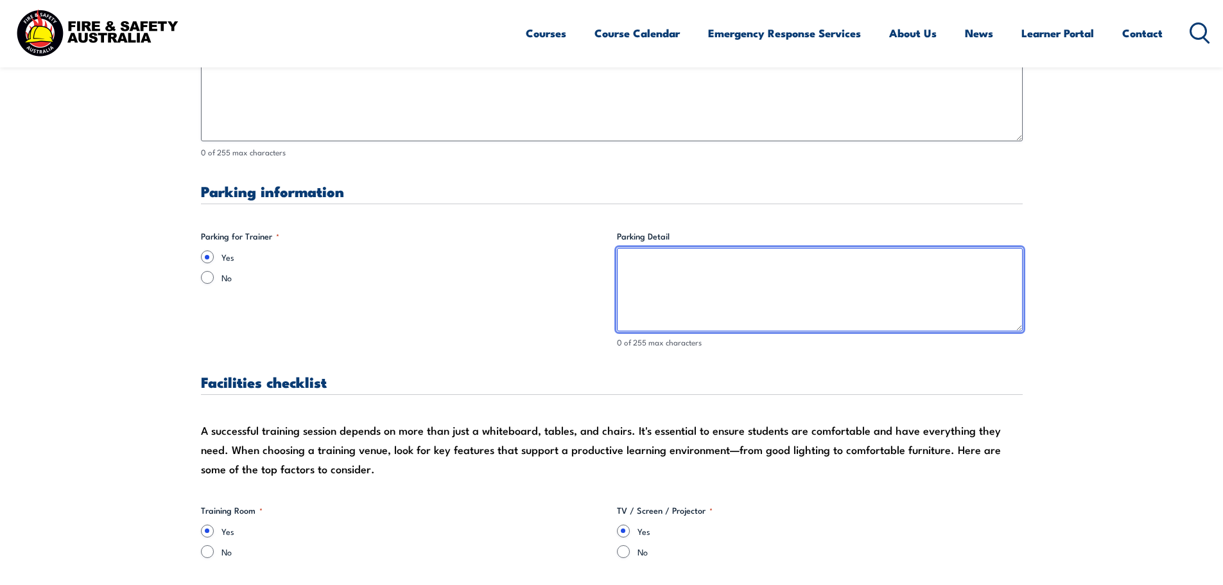
click at [647, 268] on textarea "Parking Detail" at bounding box center [820, 289] width 406 height 83
type textarea "you can park at the front of the building if the visitors carpark is still corn…"
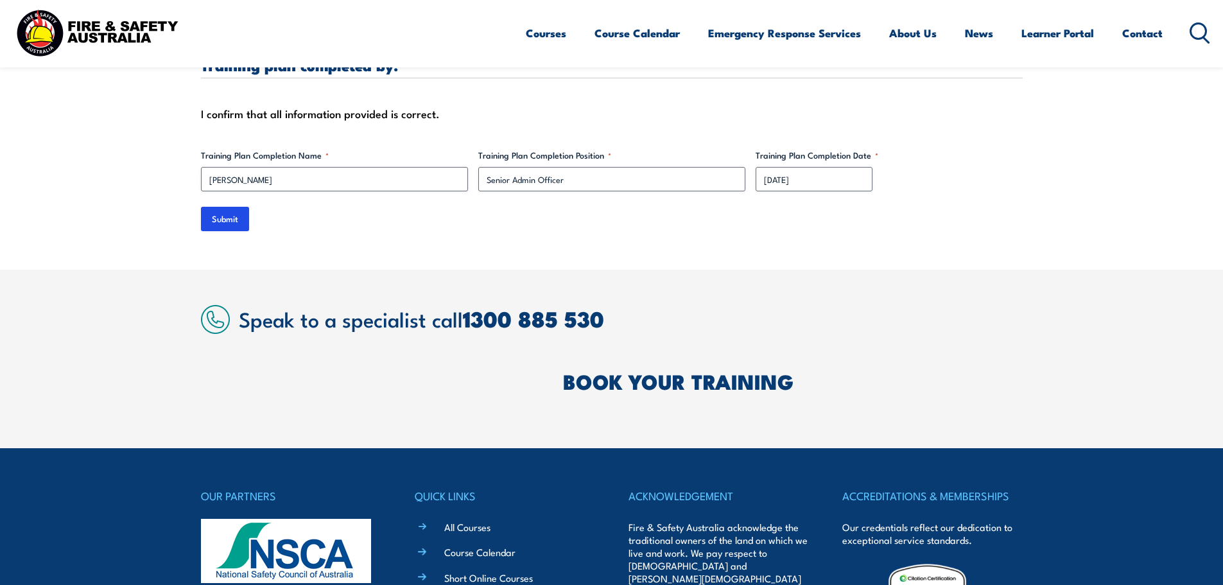
scroll to position [4023, 0]
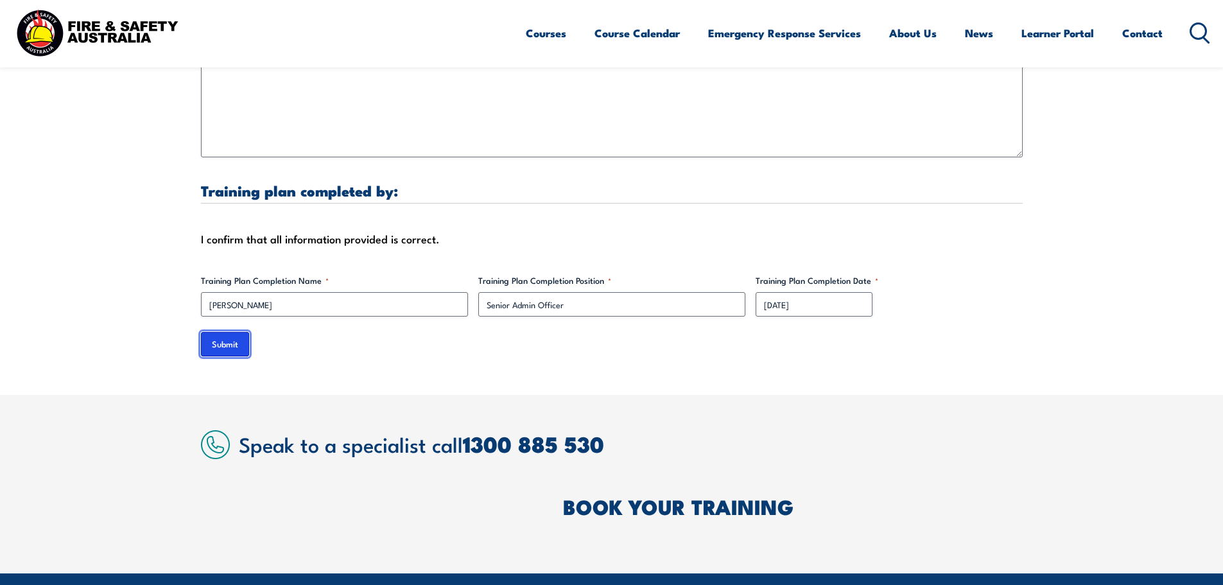
click at [214, 332] on input "Submit" at bounding box center [225, 344] width 48 height 24
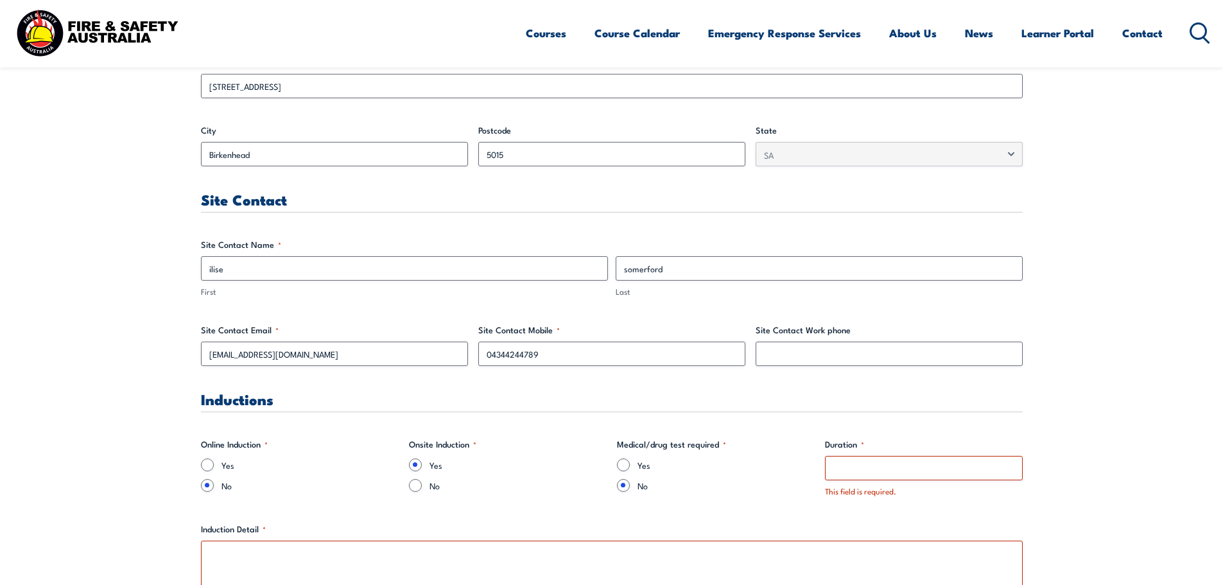
scroll to position [776, 0]
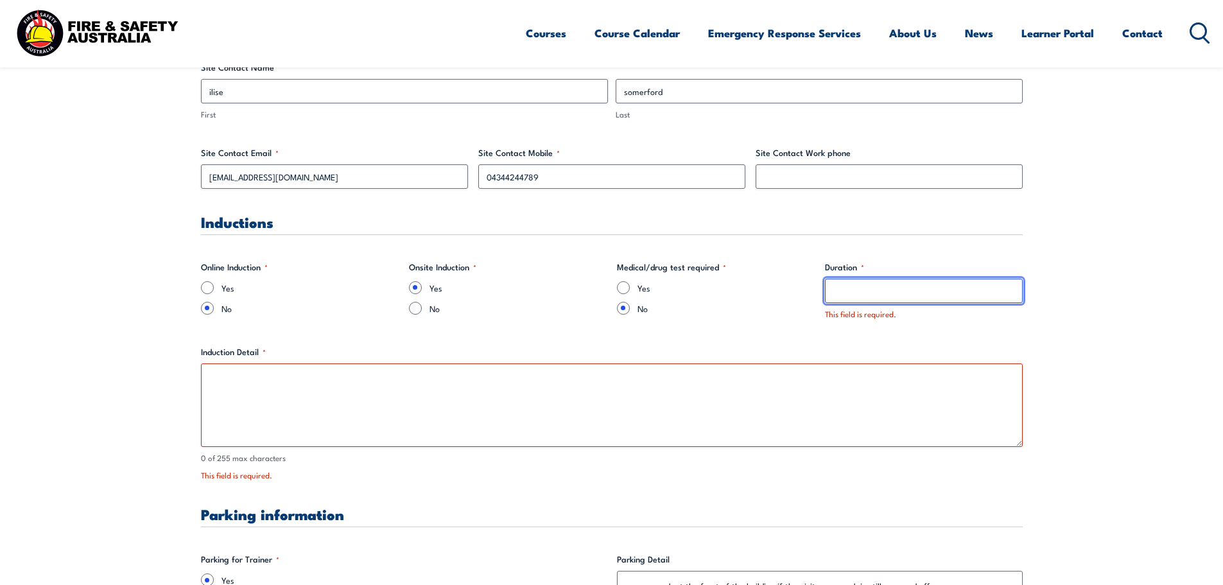
click at [840, 291] on input "Duration *" at bounding box center [924, 291] width 198 height 24
drag, startPoint x: 855, startPoint y: 296, endPoint x: 819, endPoint y: 295, distance: 36.0
type input "TBA"
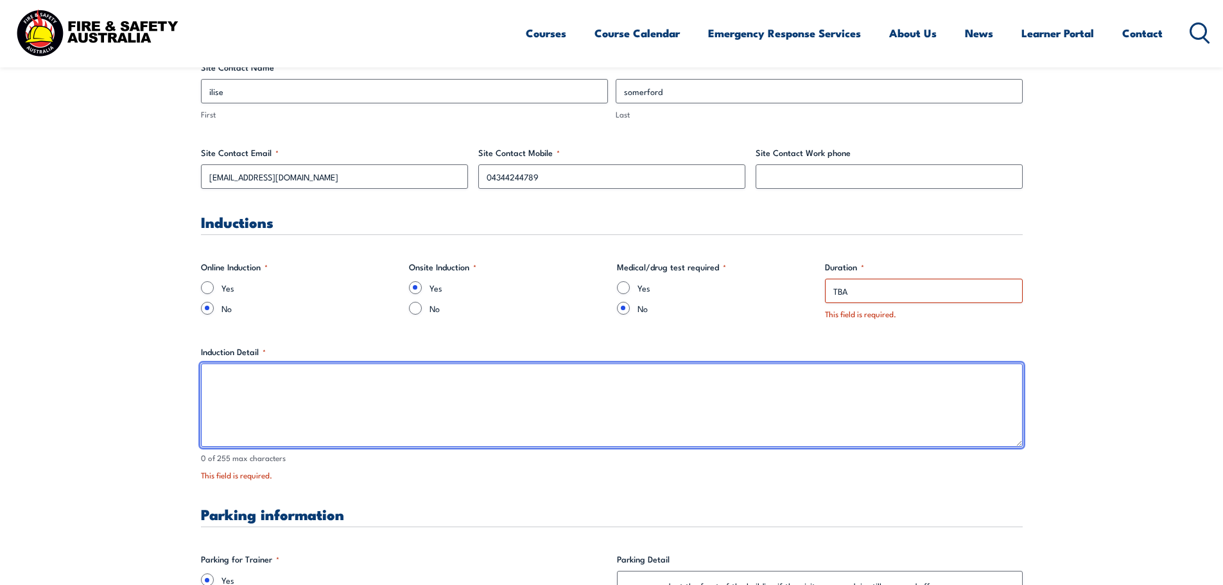
click at [514, 396] on textarea "Induction Detail *" at bounding box center [612, 404] width 822 height 83
paste textarea "TBA"
type textarea "TBA"
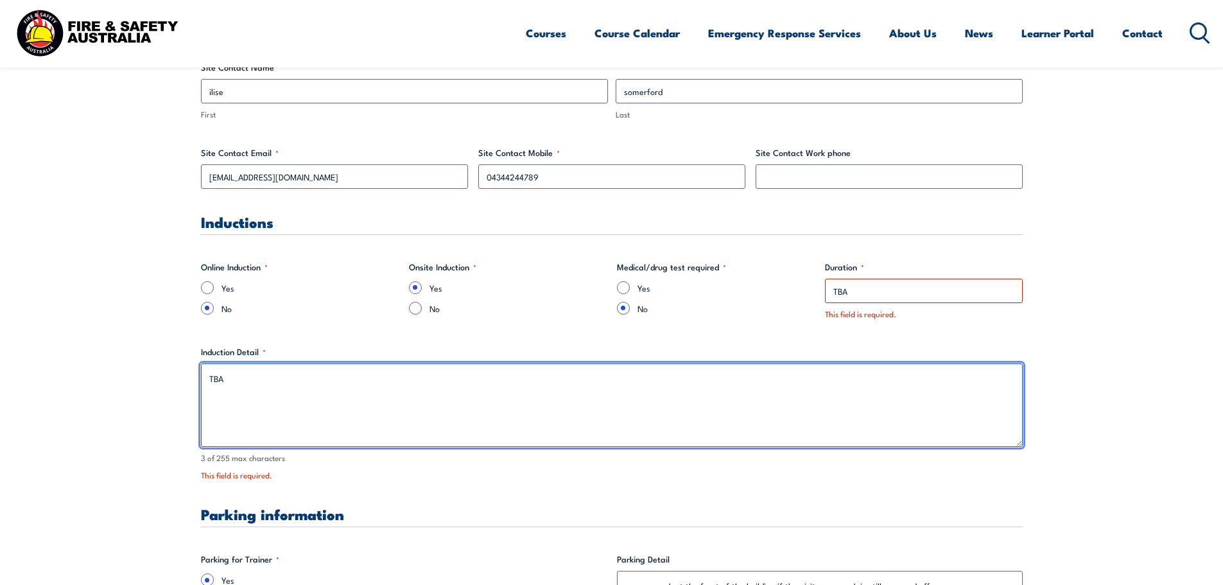
click at [280, 396] on textarea "TBA" at bounding box center [612, 404] width 822 height 83
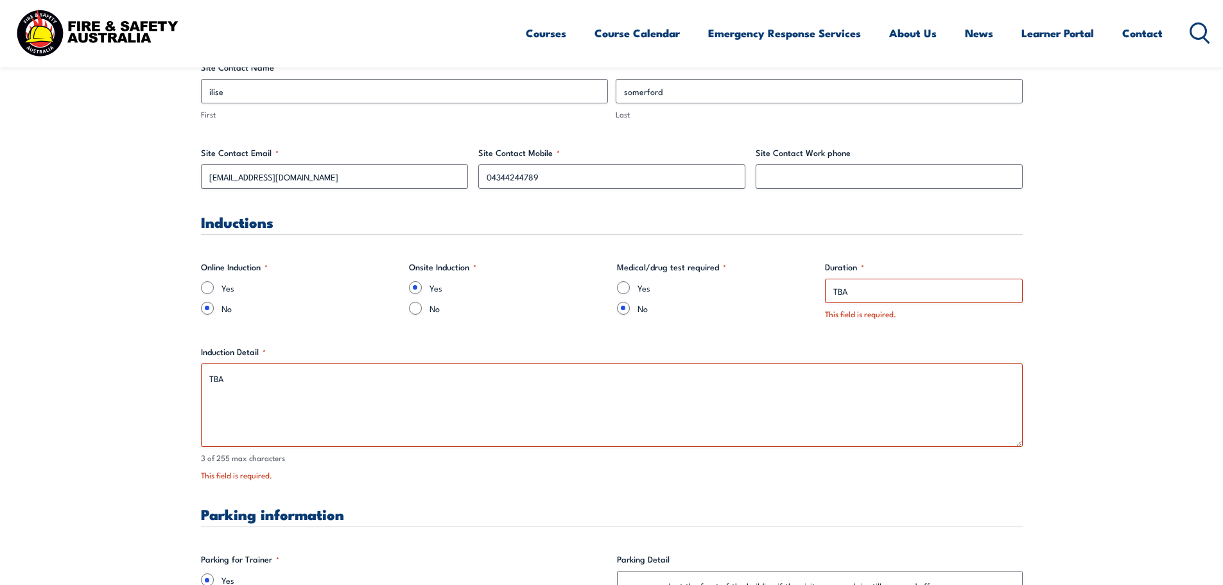
click at [397, 478] on div "This field is required." at bounding box center [612, 475] width 822 height 12
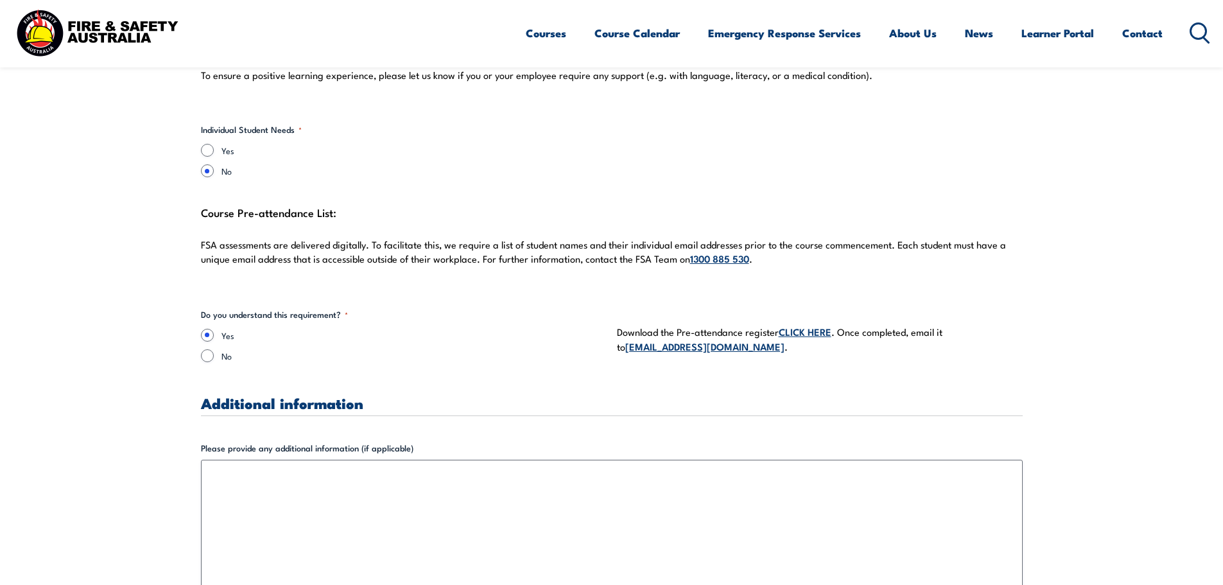
scroll to position [4244, 0]
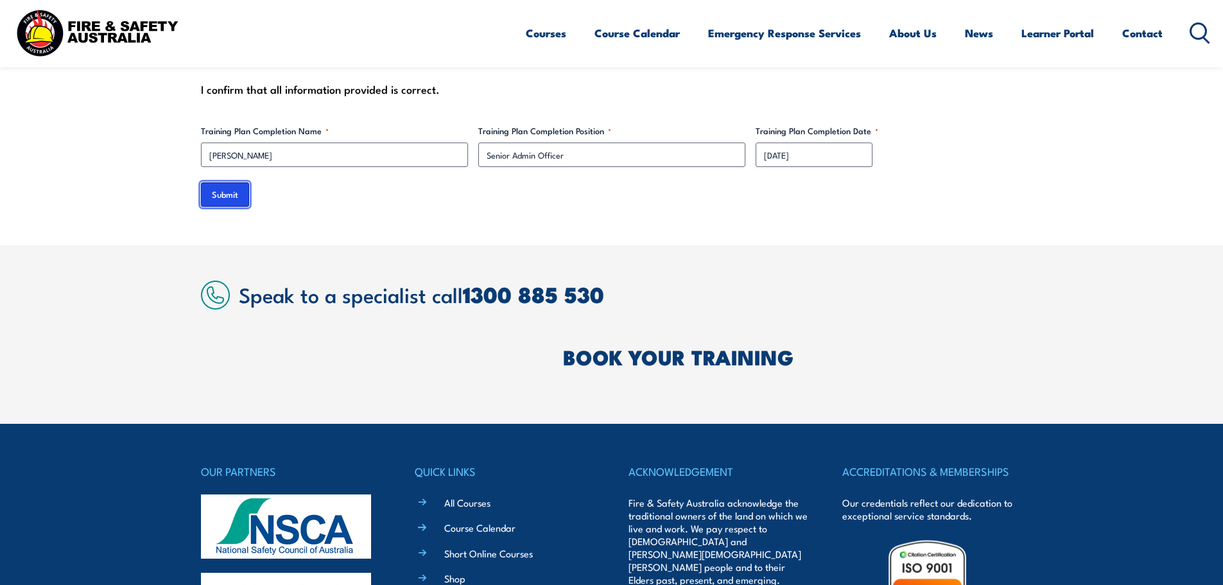
click at [247, 188] on input "Submit" at bounding box center [225, 194] width 48 height 24
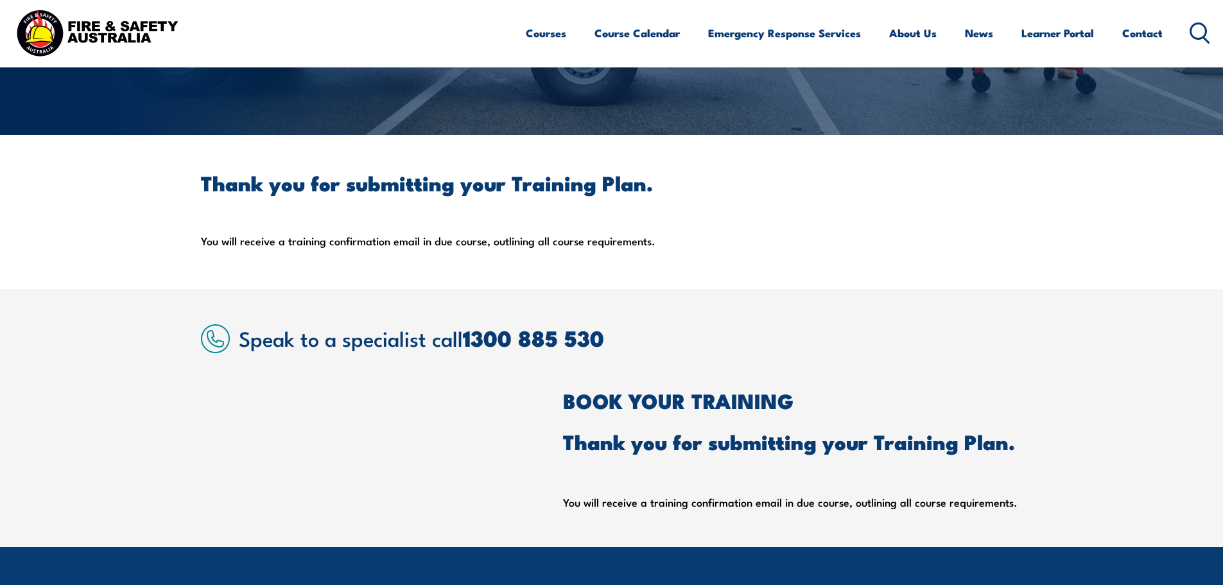
scroll to position [220, 0]
